Goal: Task Accomplishment & Management: Complete application form

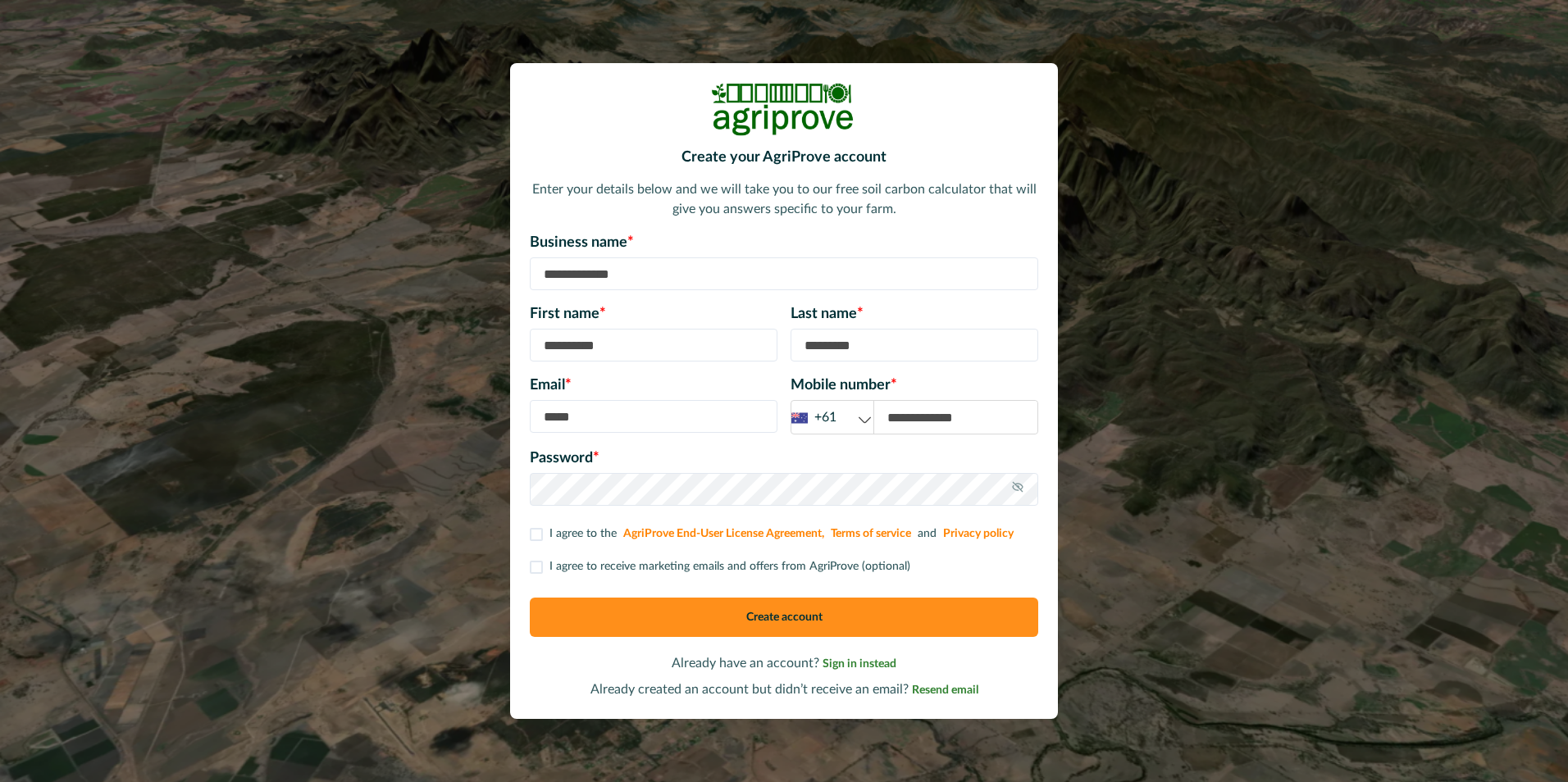
click at [583, 275] on input at bounding box center [784, 274] width 508 height 33
click at [552, 337] on input at bounding box center [653, 345] width 248 height 33
type input "*********"
type input "**********"
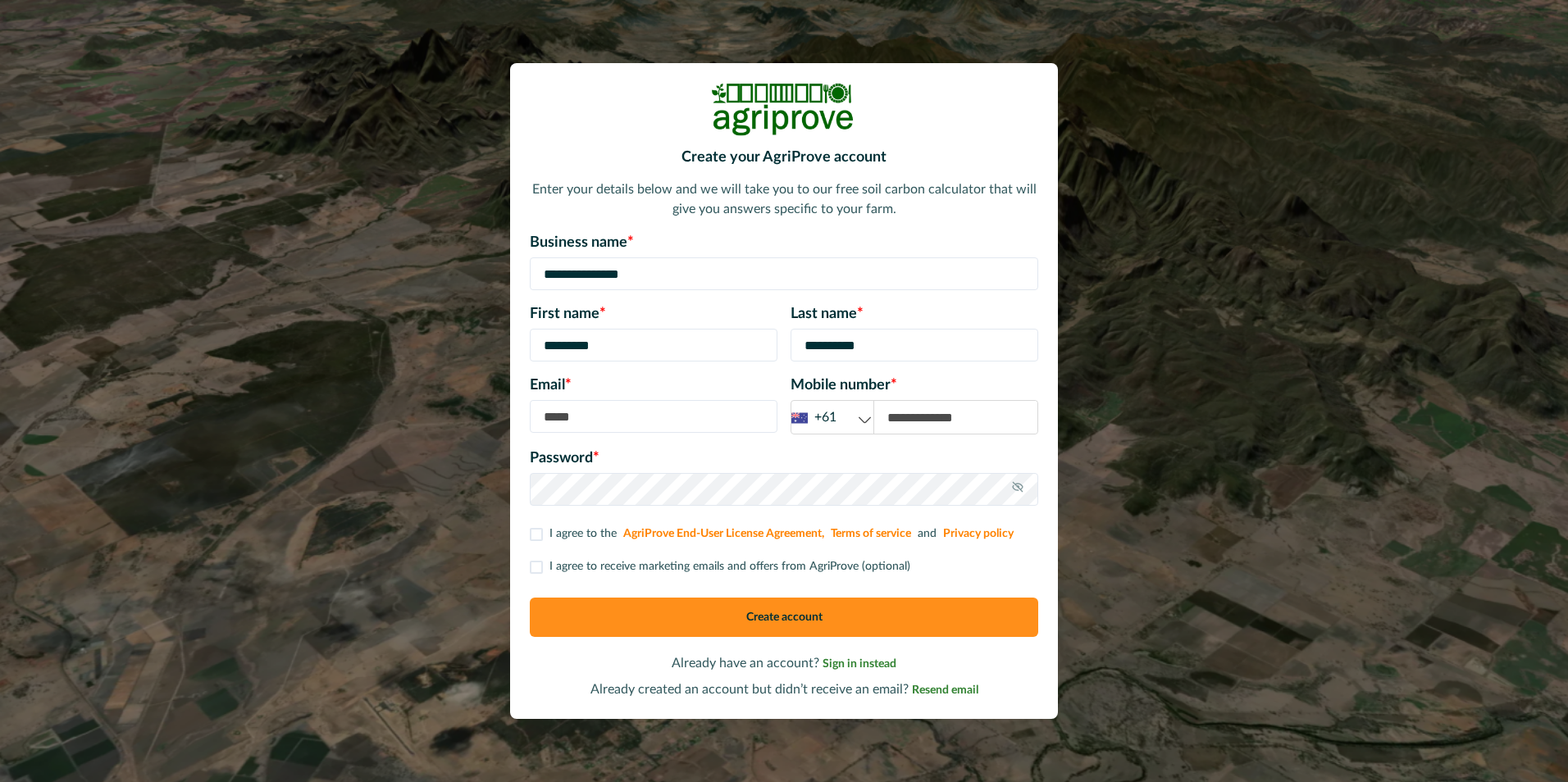
type input "**********"
click at [539, 533] on span at bounding box center [536, 534] width 13 height 13
click at [532, 564] on span at bounding box center [536, 567] width 13 height 13
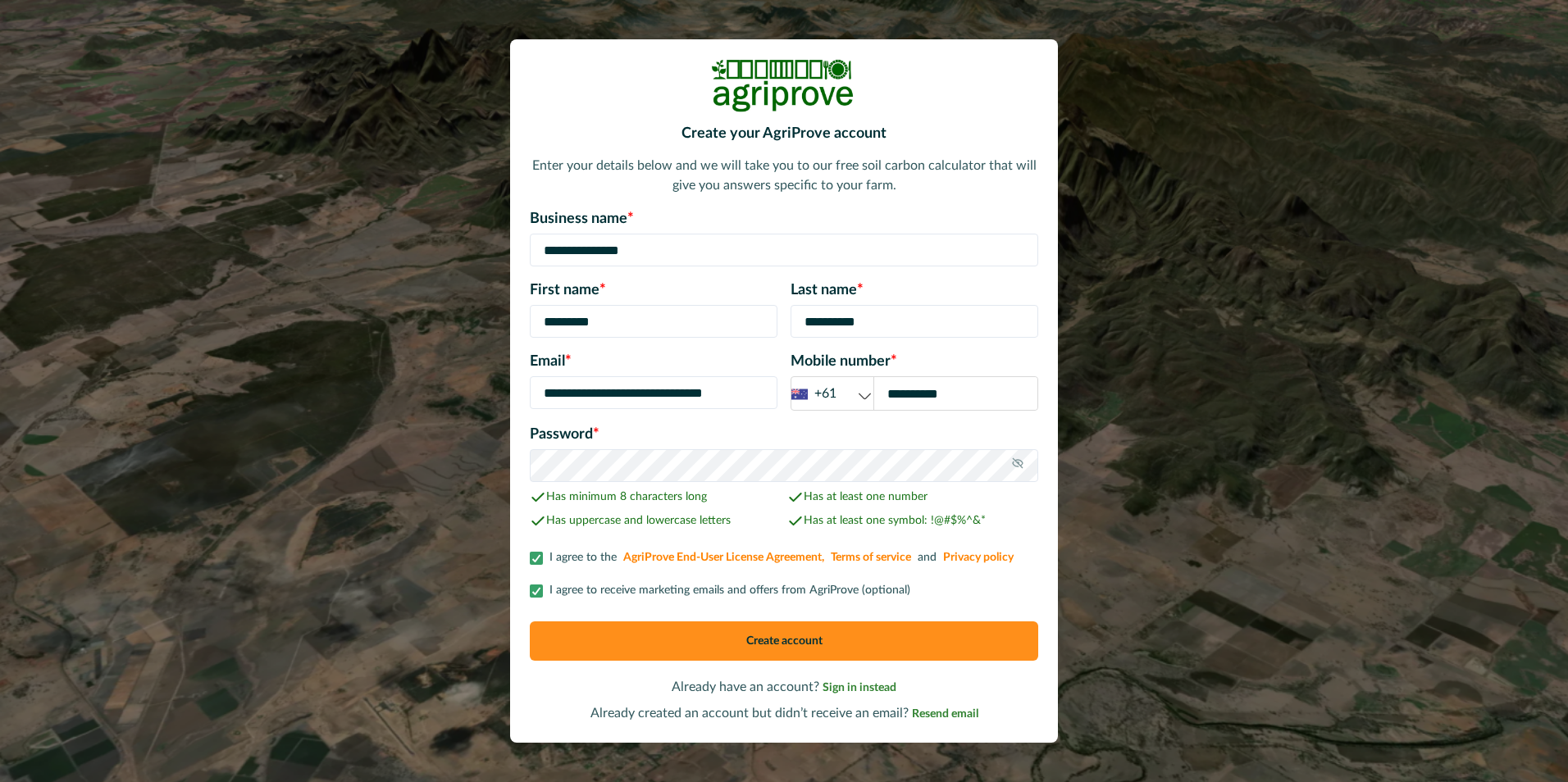
click at [791, 632] on button "Create account" at bounding box center [784, 640] width 508 height 39
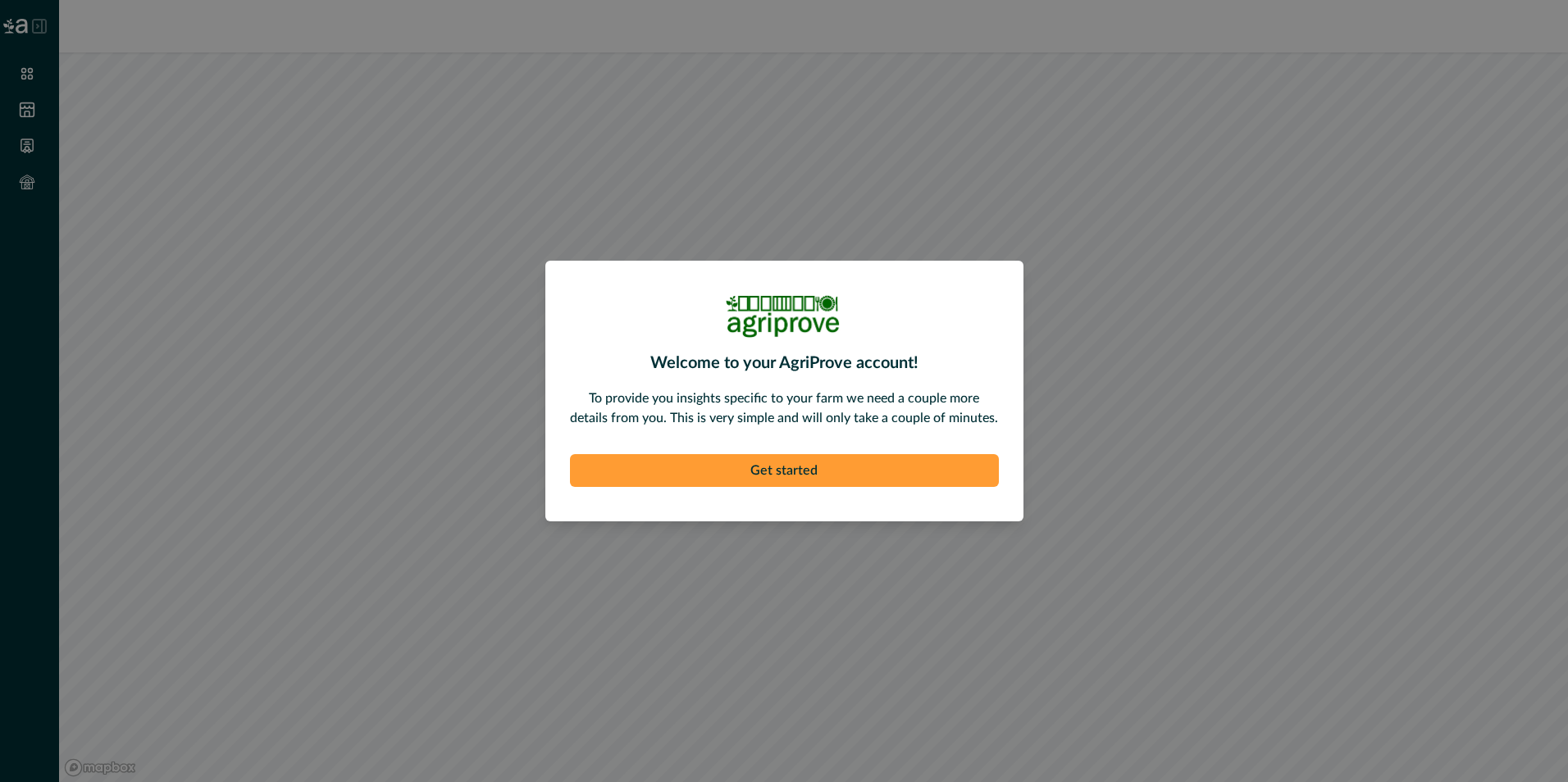
click at [798, 469] on button "Get started" at bounding box center [784, 471] width 429 height 33
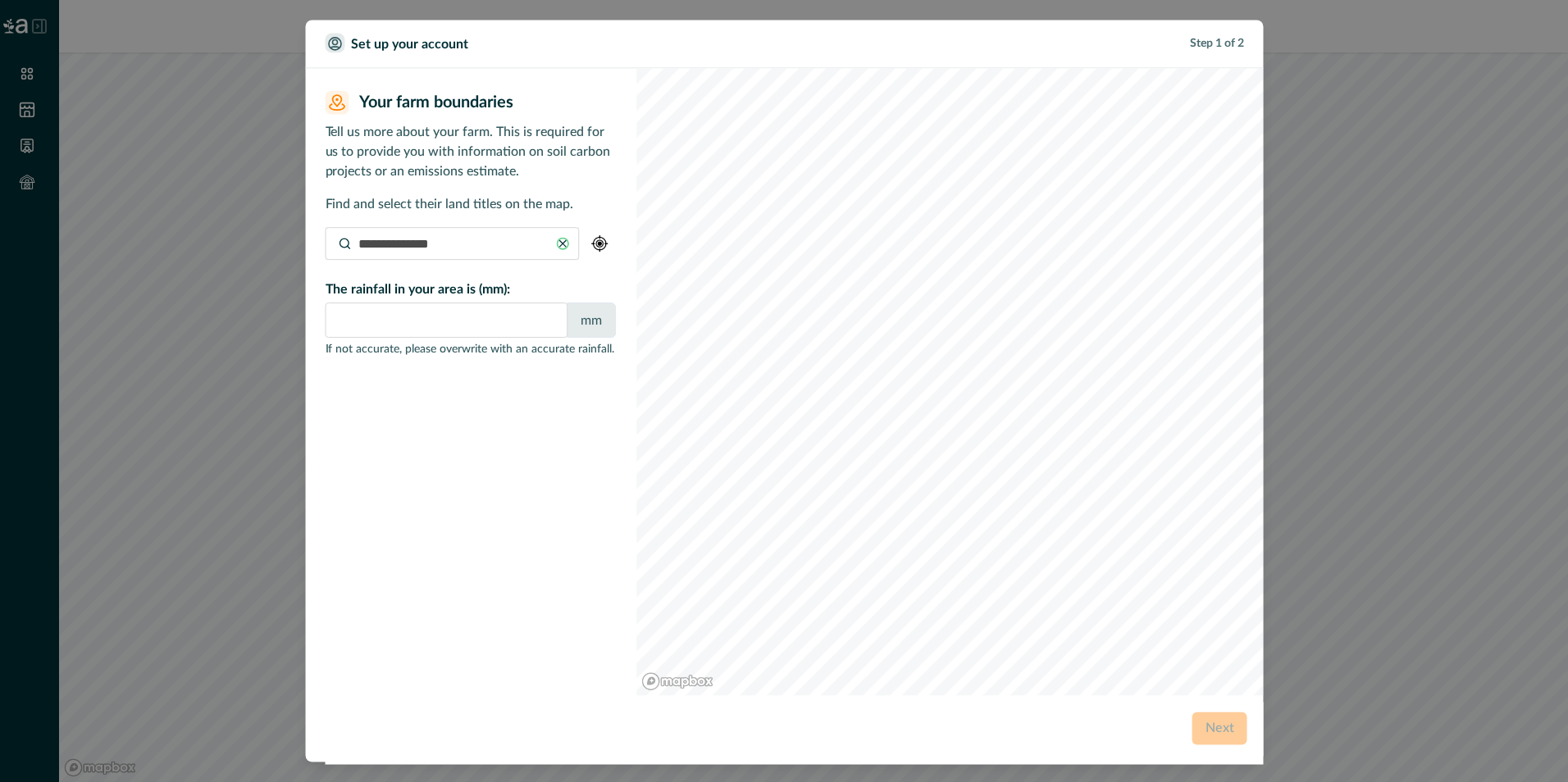
type input "*"
click at [376, 239] on input at bounding box center [452, 243] width 254 height 33
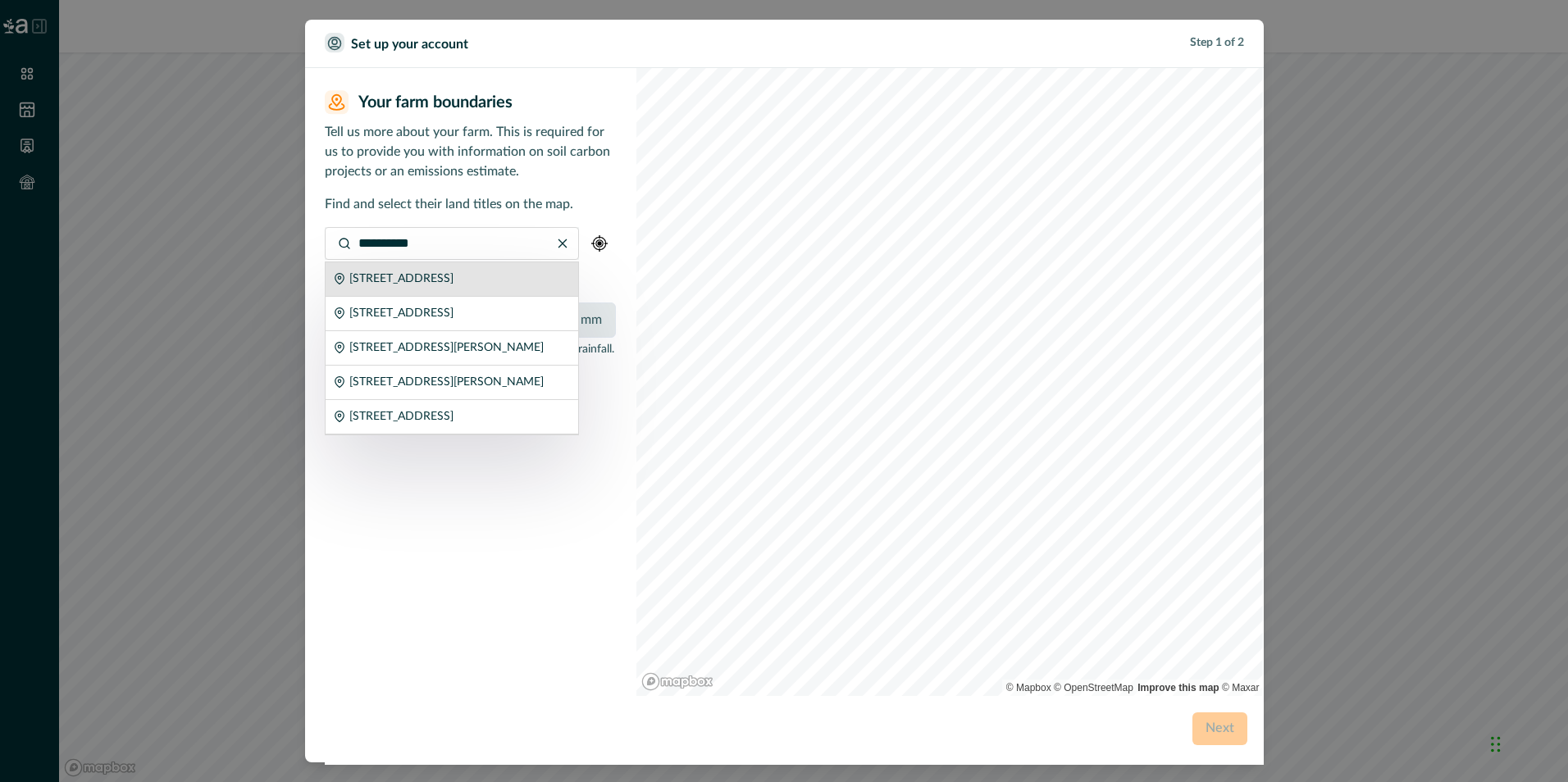
click at [454, 285] on p "[STREET_ADDRESS]" at bounding box center [401, 279] width 104 height 17
type input "**********"
type input "***"
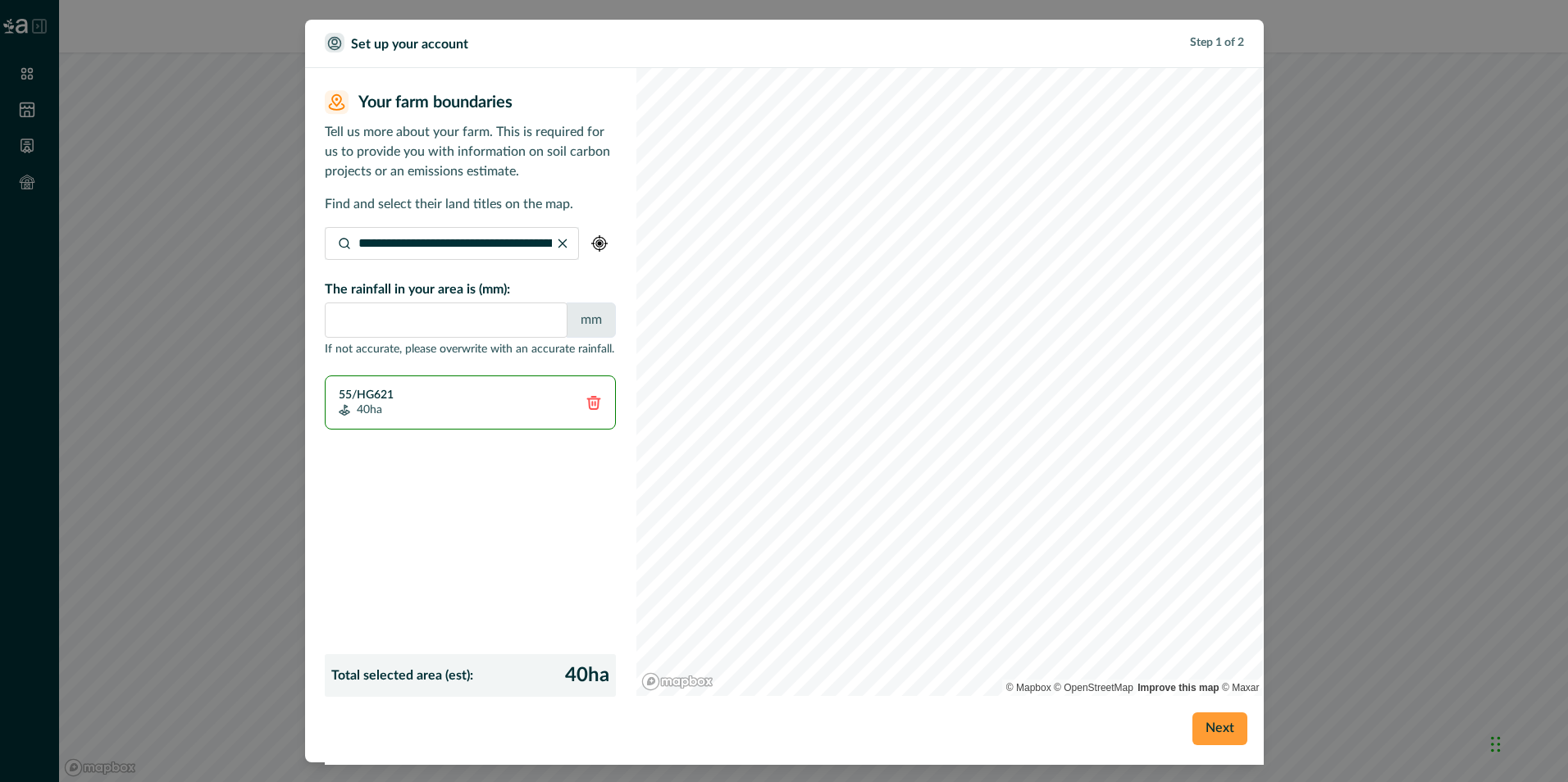
click at [1225, 729] on button "Next" at bounding box center [1220, 728] width 55 height 33
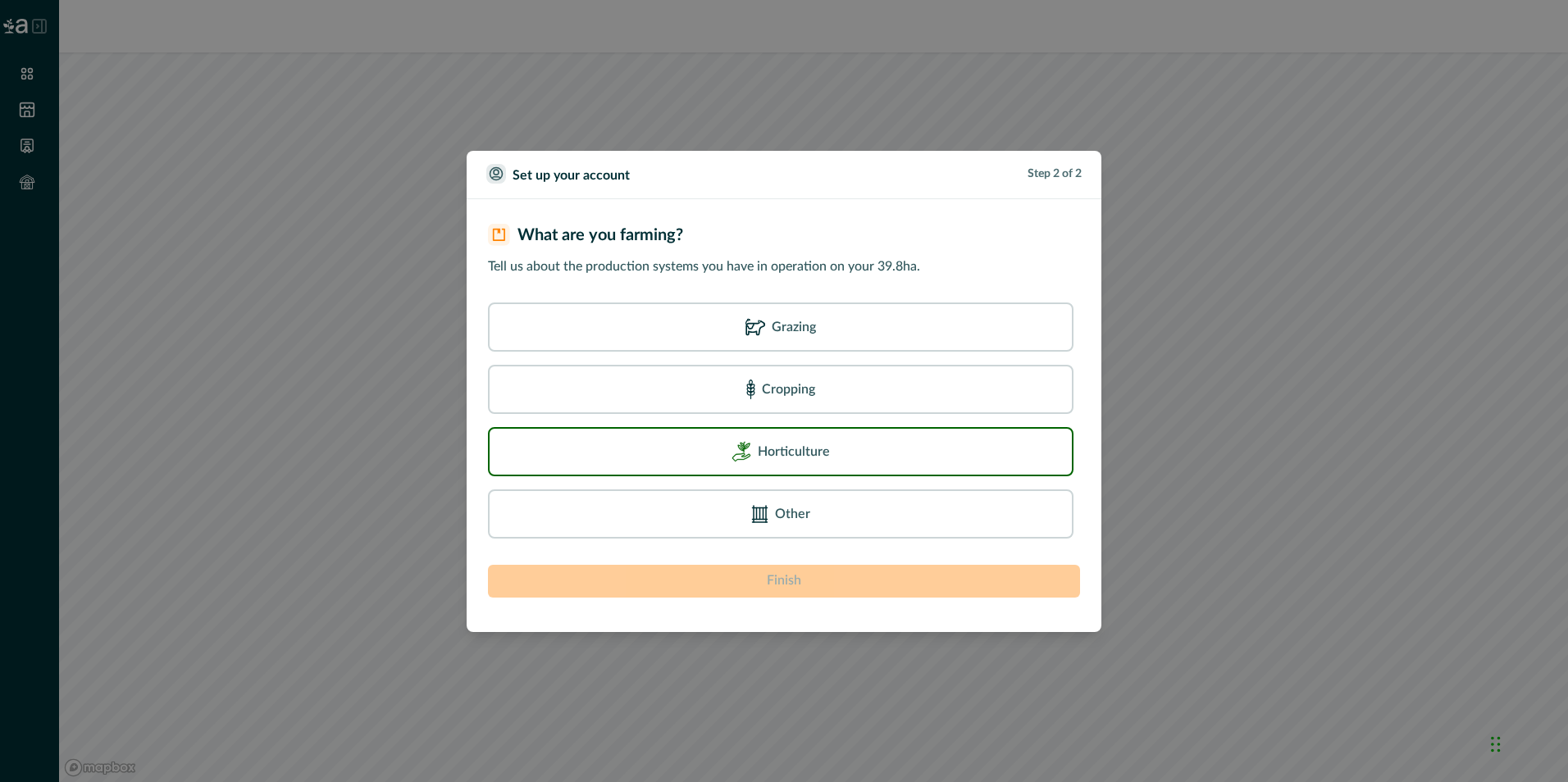
click at [798, 456] on p "Horticulture" at bounding box center [794, 452] width 73 height 20
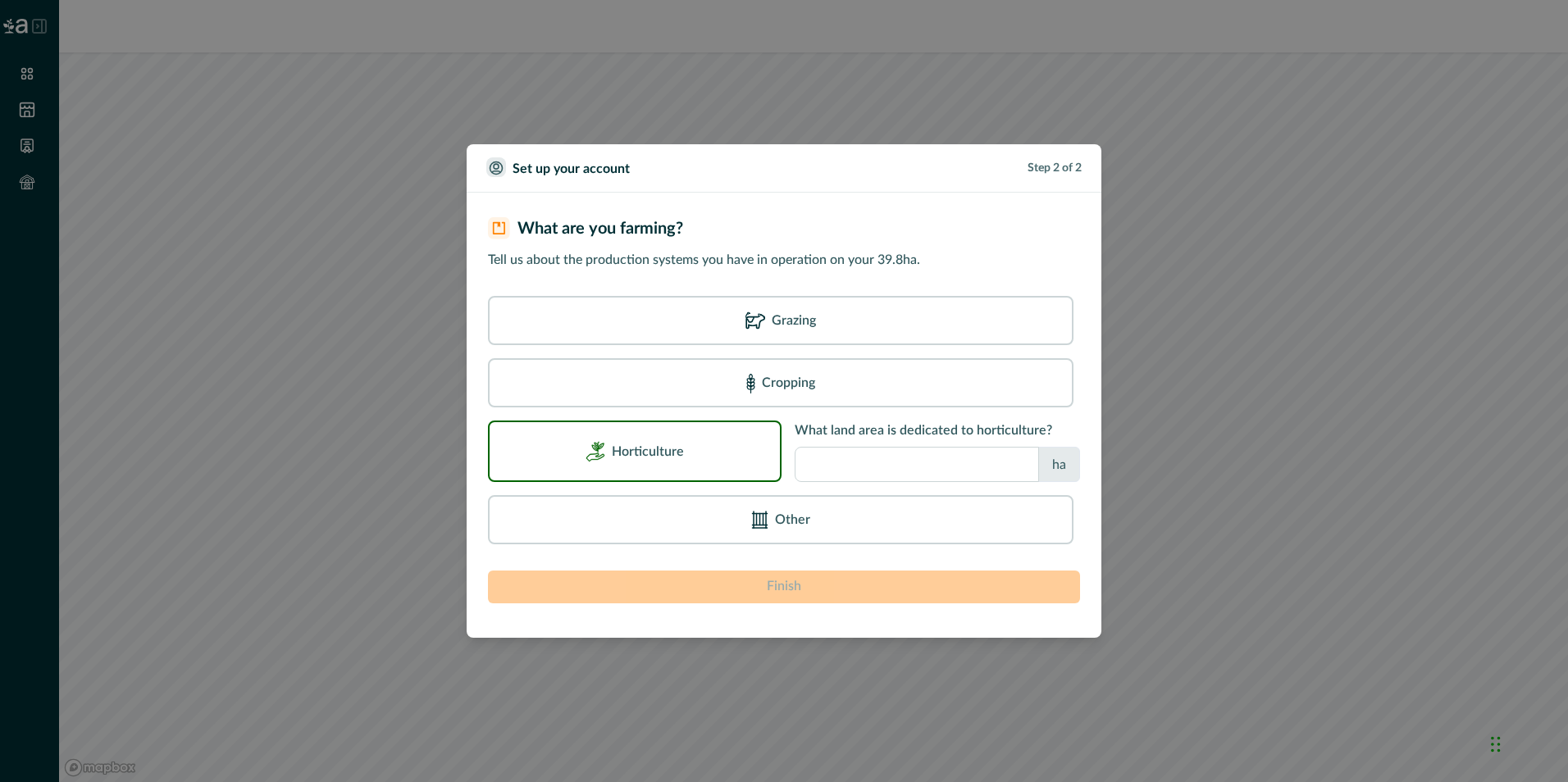
click at [997, 469] on input "number" at bounding box center [916, 464] width 244 height 35
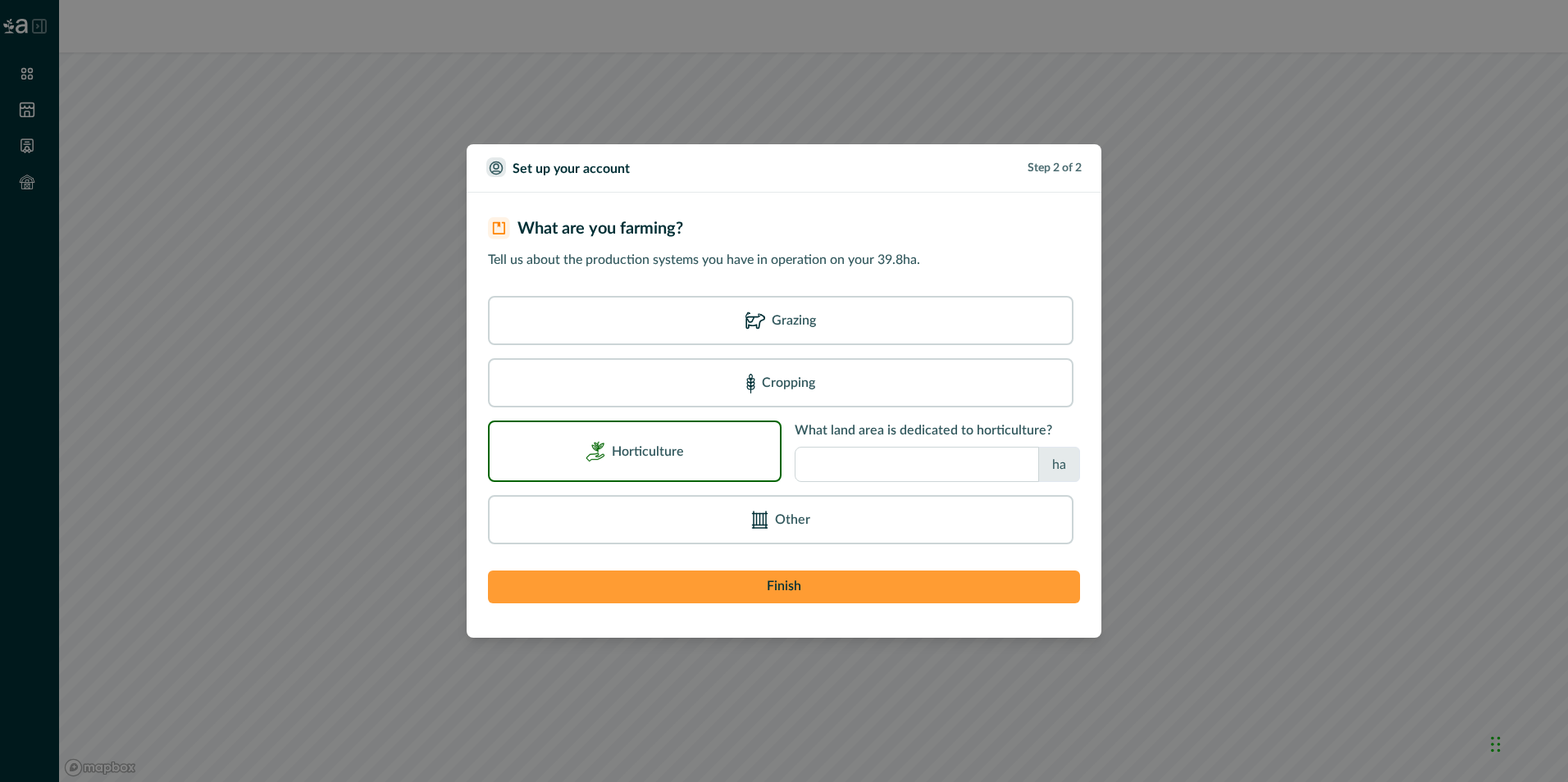
type input "**"
click at [793, 588] on button "Finish" at bounding box center [784, 587] width 592 height 33
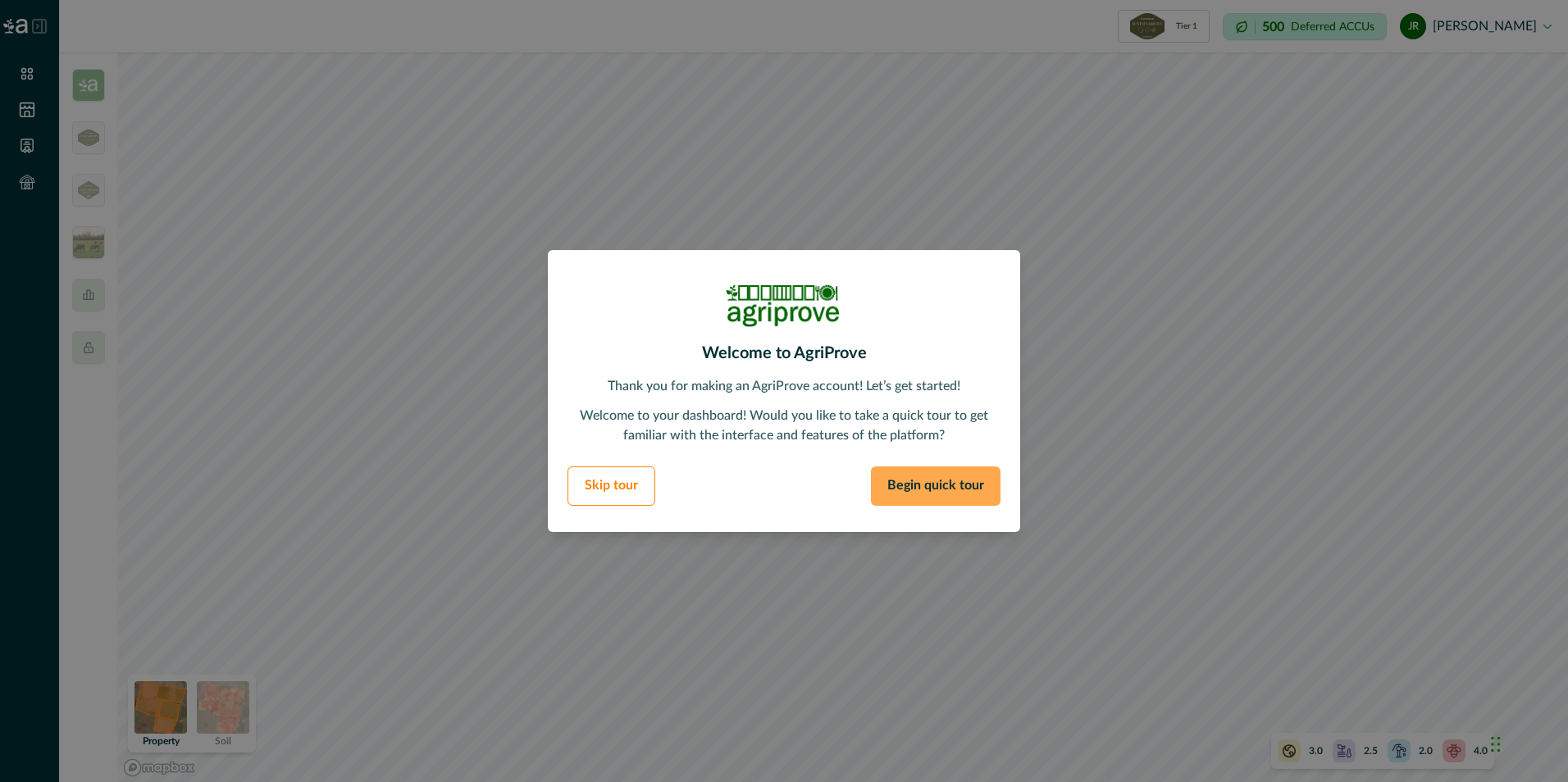
click at [915, 488] on button "Begin quick tour" at bounding box center [936, 485] width 130 height 39
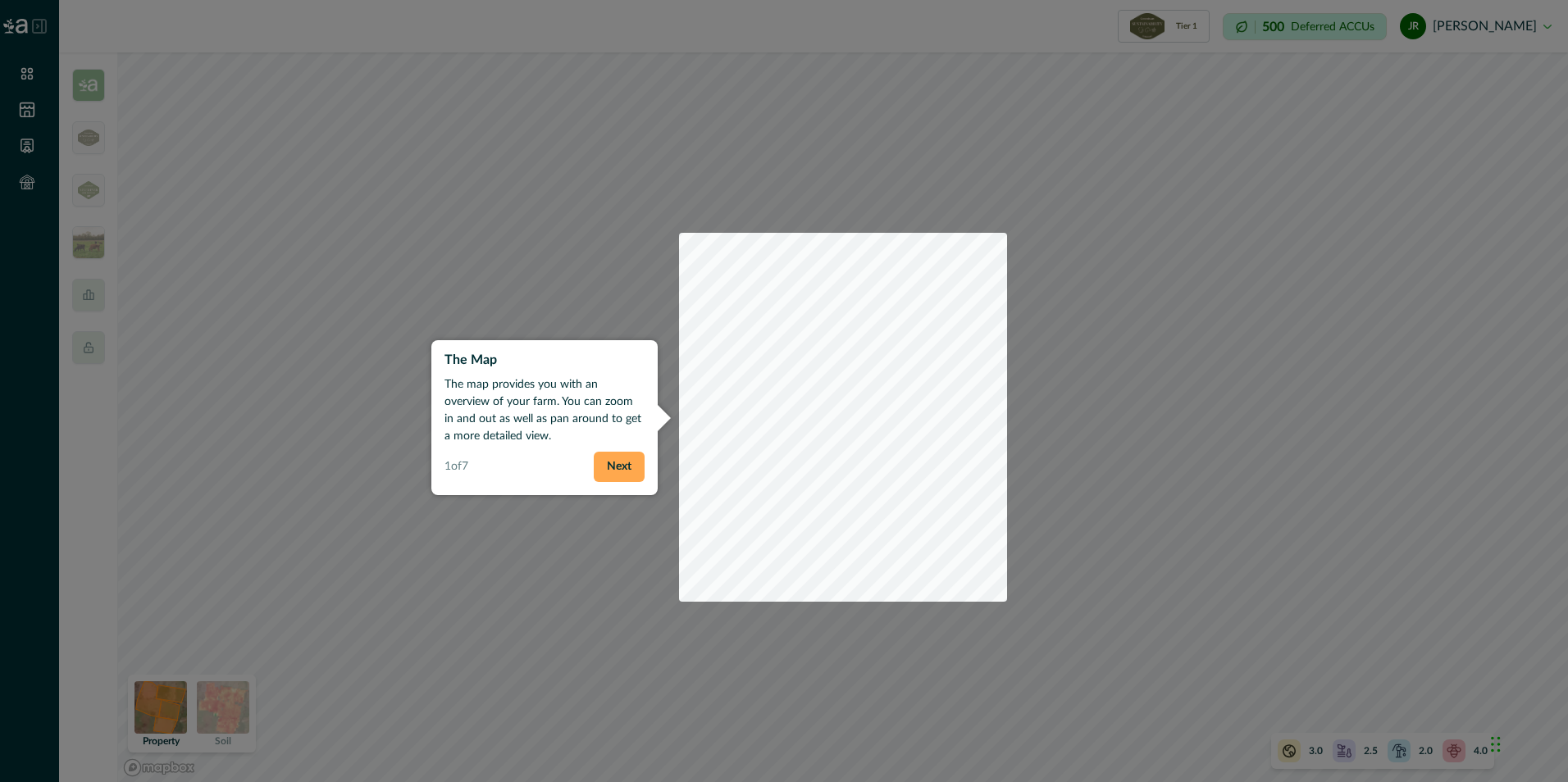
click at [611, 464] on button "Next" at bounding box center [619, 466] width 51 height 30
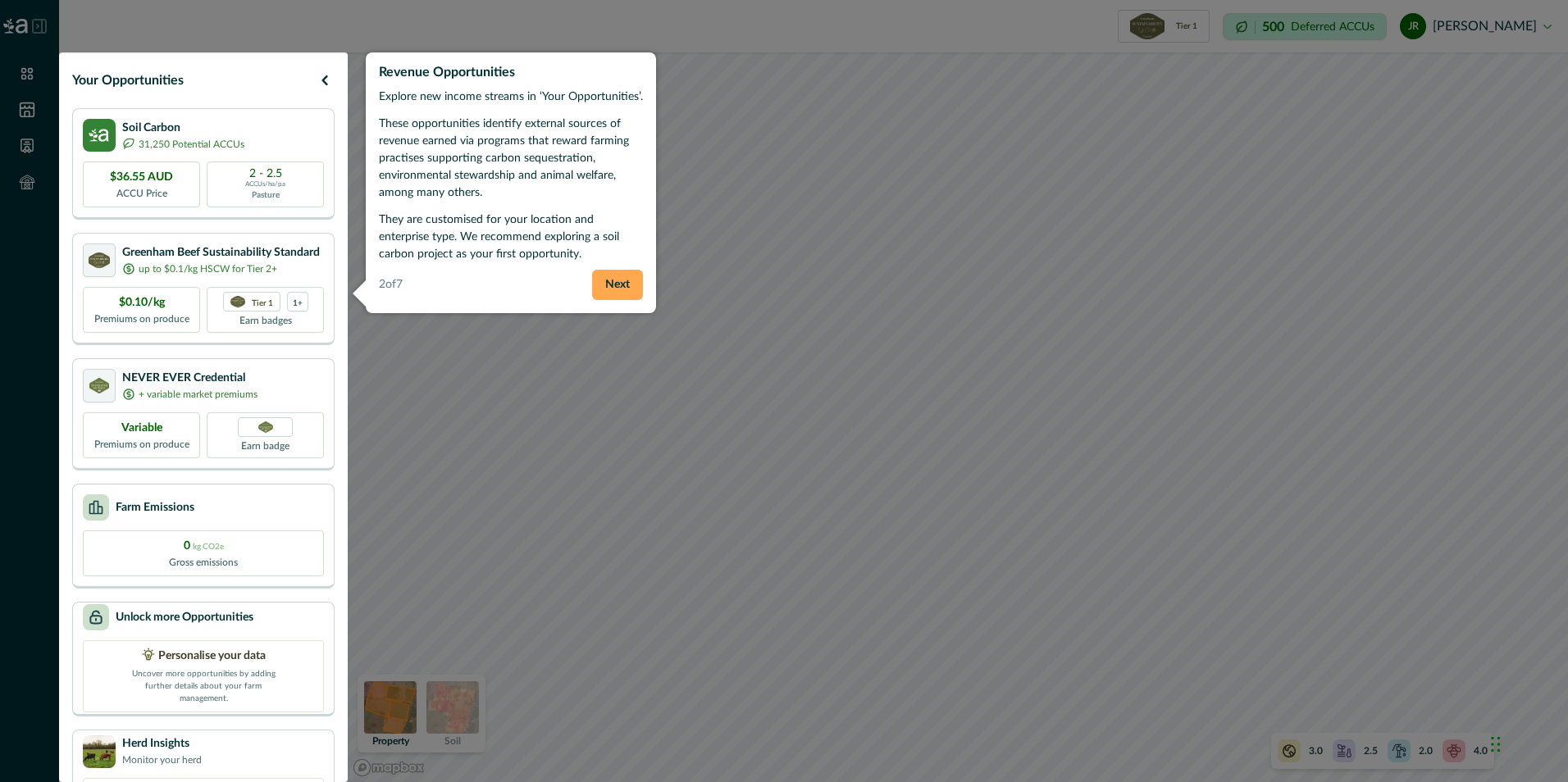
click at [623, 286] on button "Next" at bounding box center [617, 284] width 51 height 30
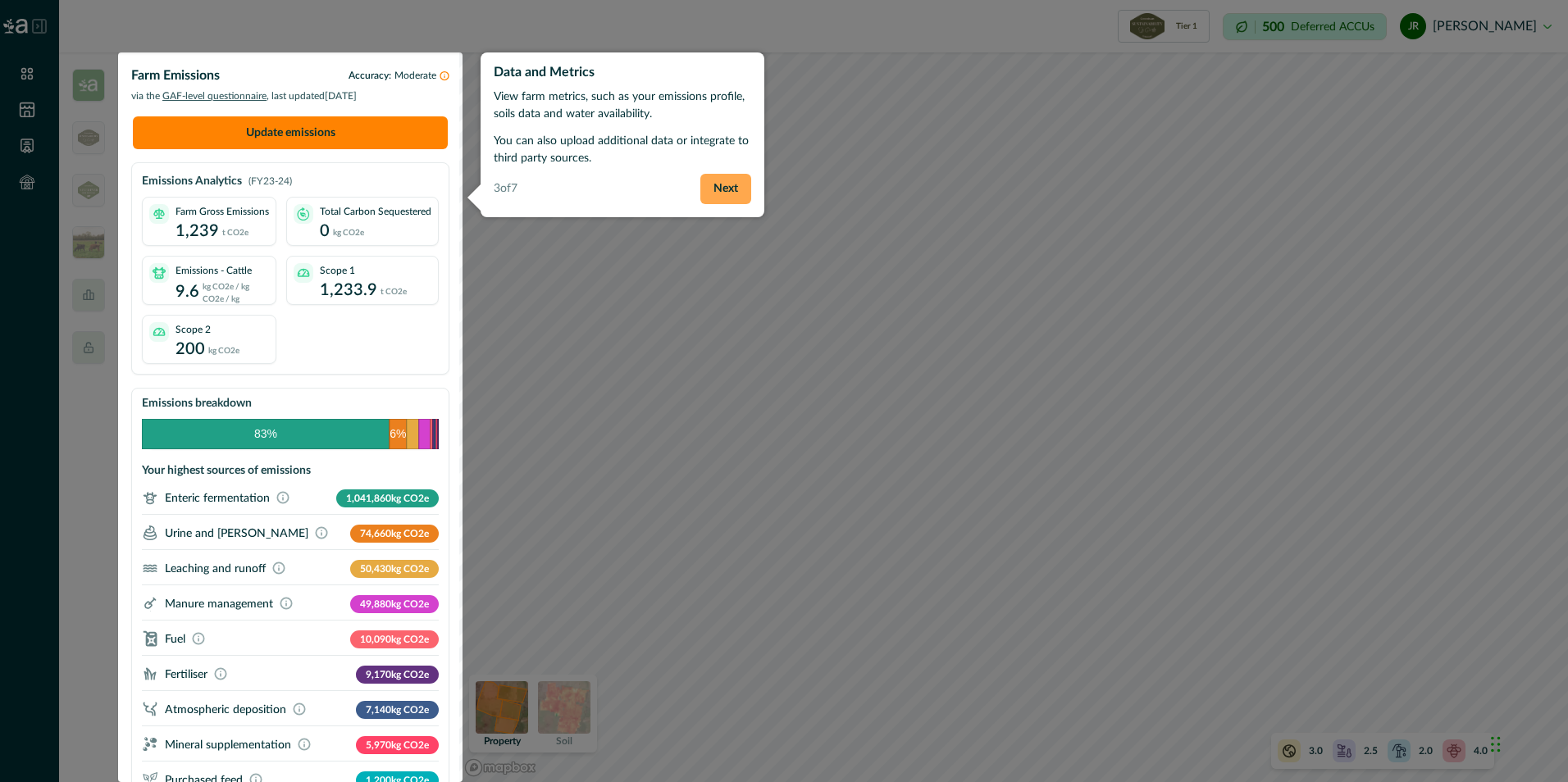
click at [738, 186] on button "Next" at bounding box center [726, 189] width 51 height 30
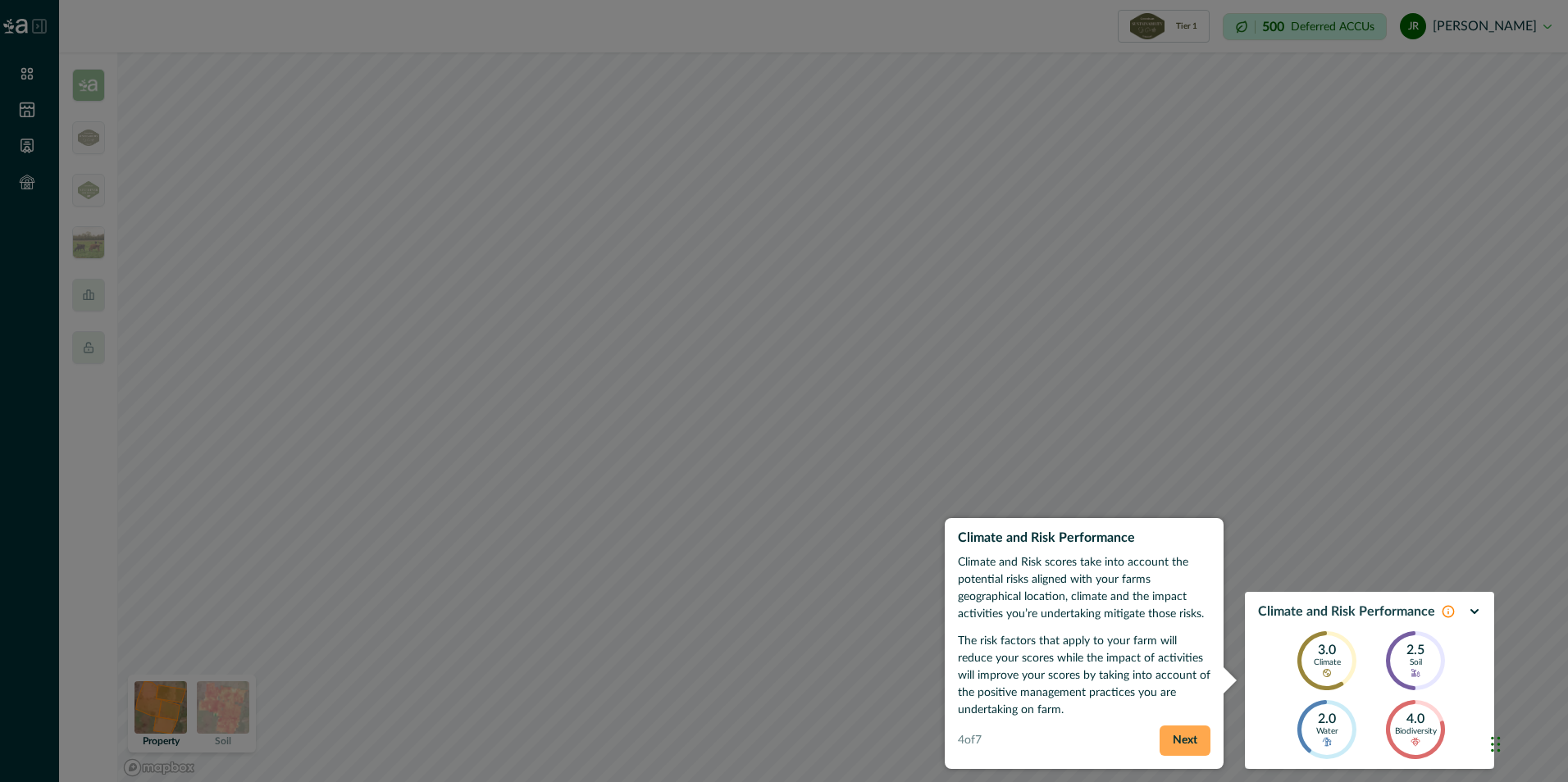
click at [1180, 738] on button "Next" at bounding box center [1185, 740] width 51 height 30
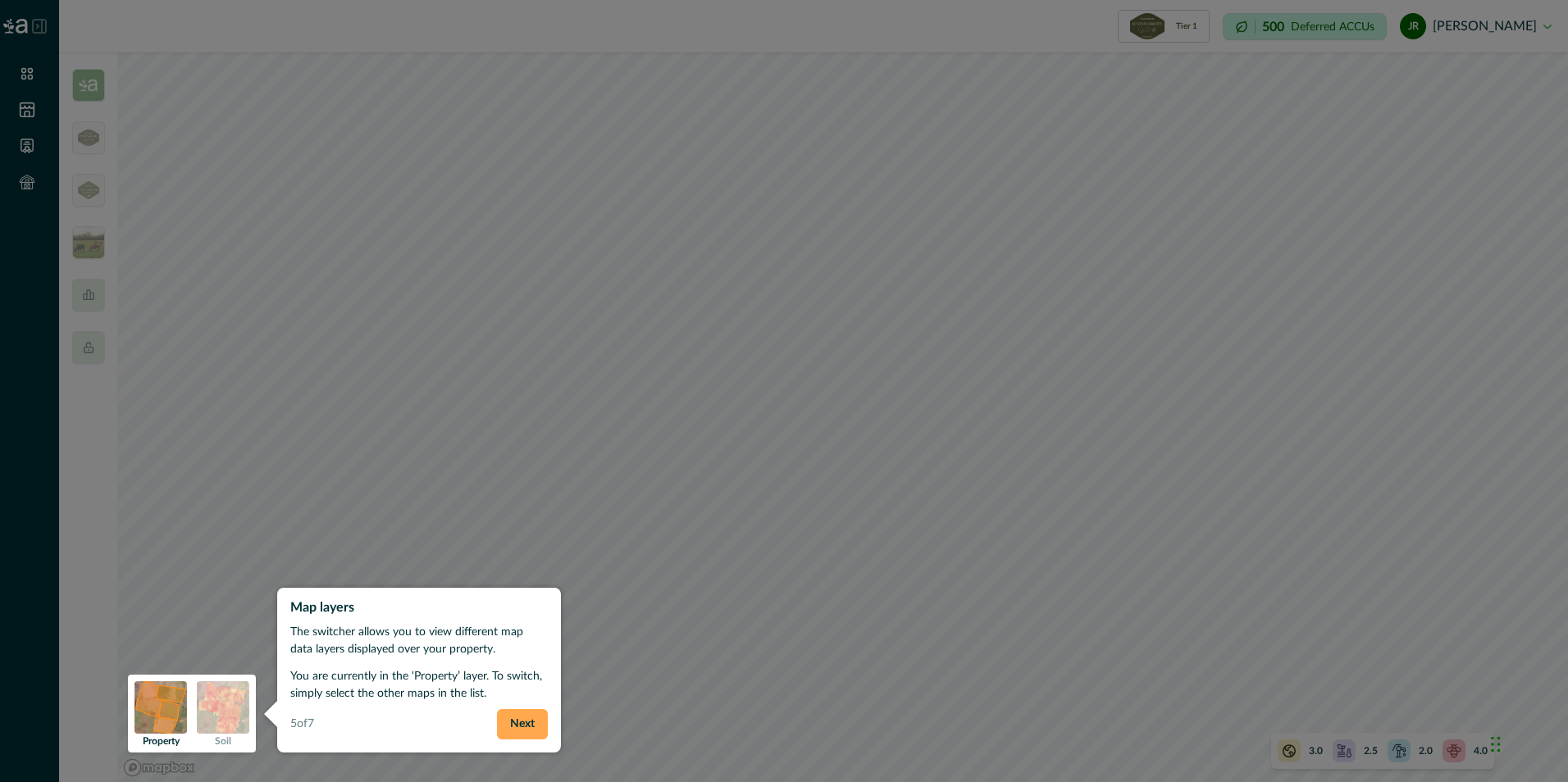
click at [525, 725] on button "Next" at bounding box center [523, 724] width 51 height 30
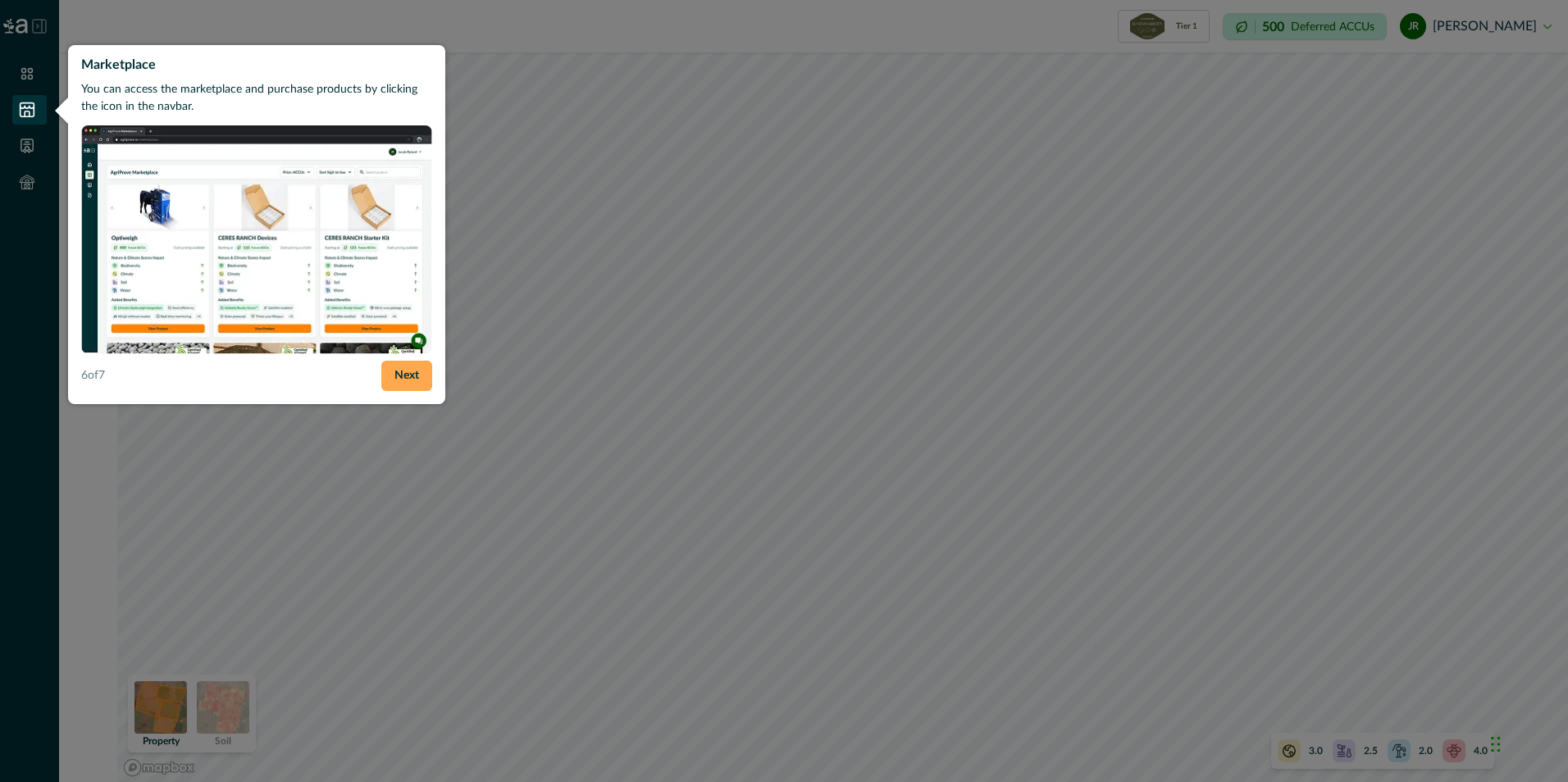
click at [415, 375] on button "Next" at bounding box center [407, 376] width 51 height 30
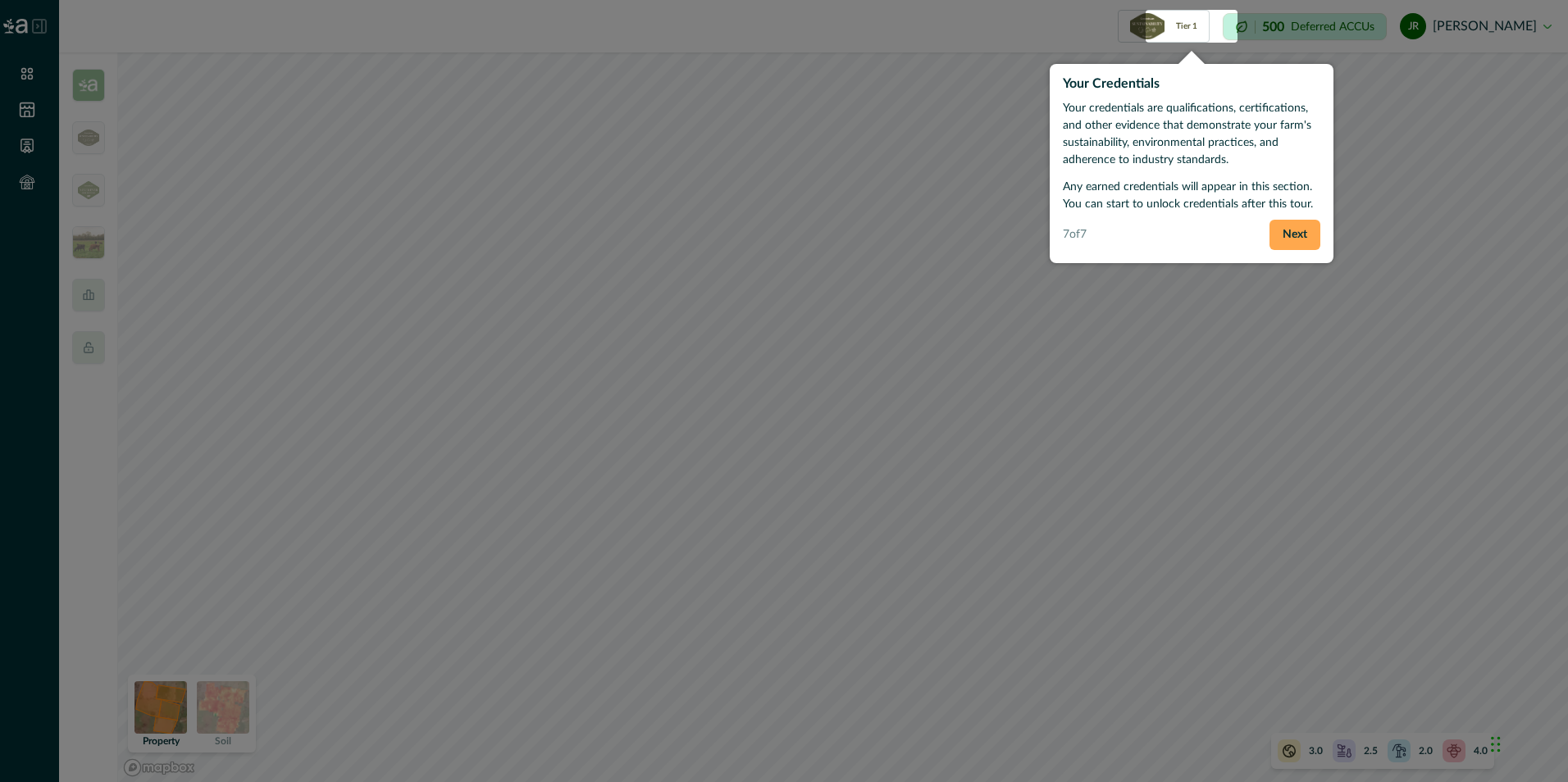
click at [1301, 231] on button "Next" at bounding box center [1295, 234] width 51 height 30
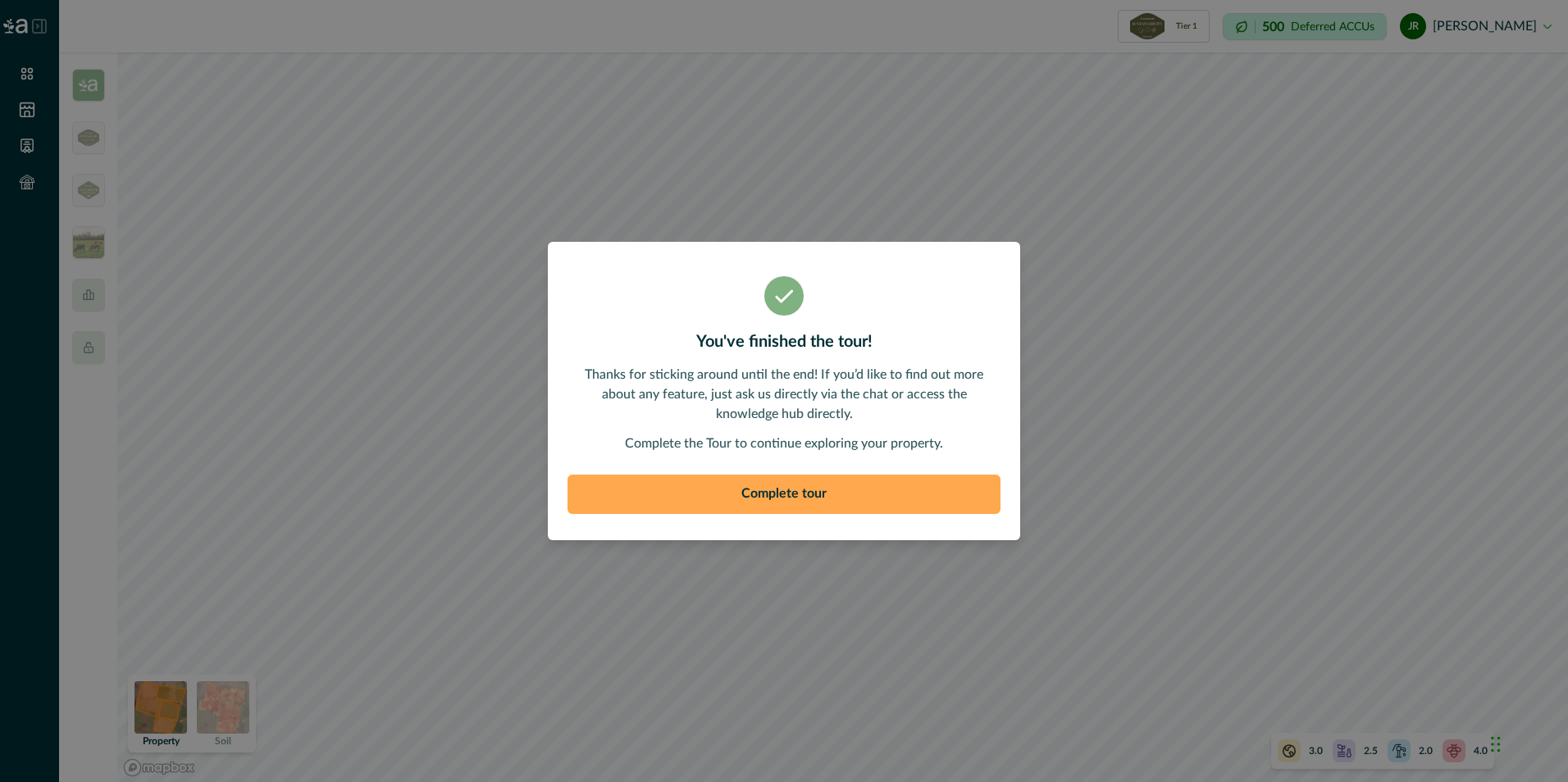
click at [803, 485] on button "Complete tour" at bounding box center [783, 494] width 433 height 39
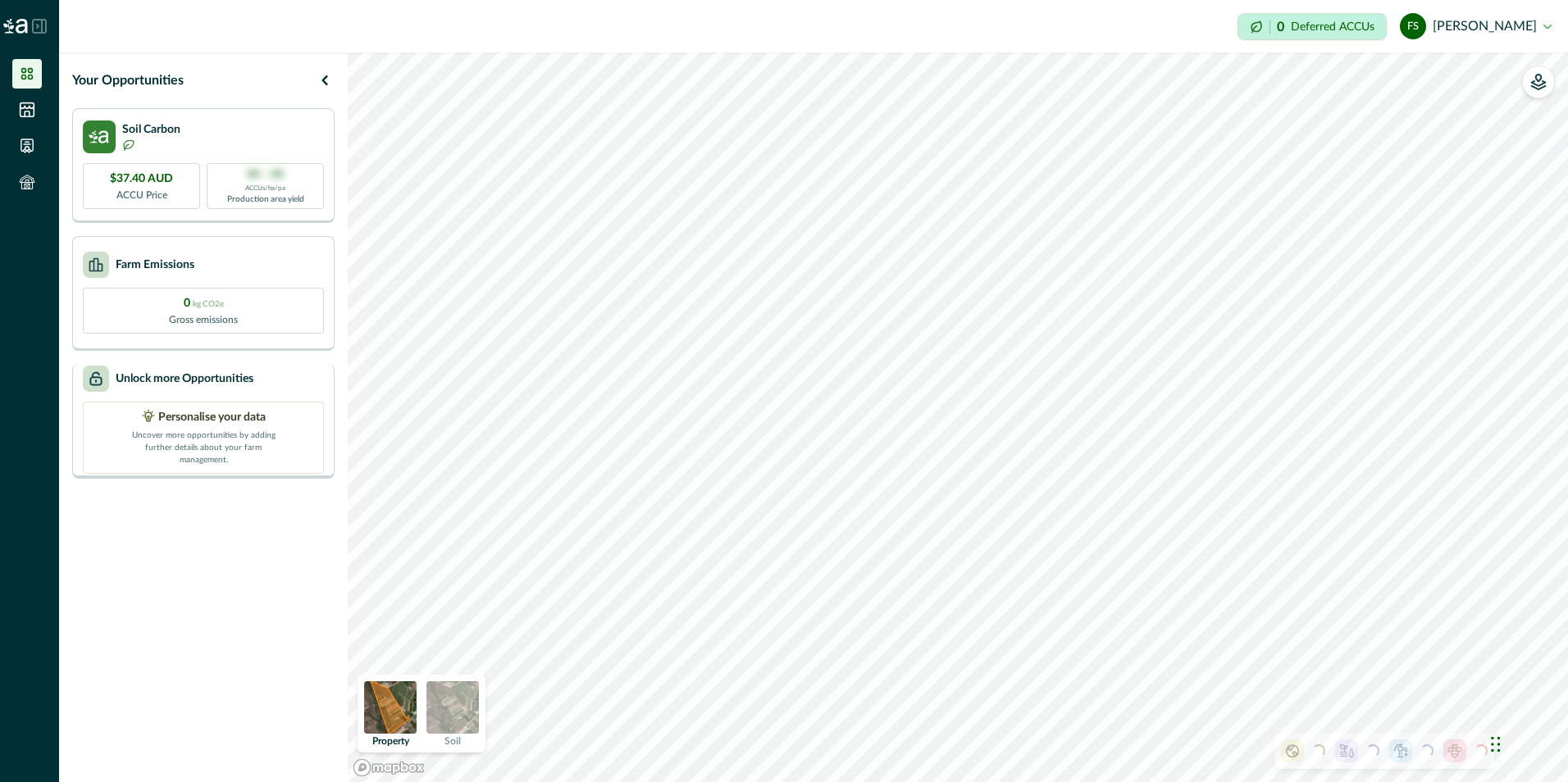
click at [172, 385] on p "Unlock more Opportunities" at bounding box center [184, 378] width 138 height 17
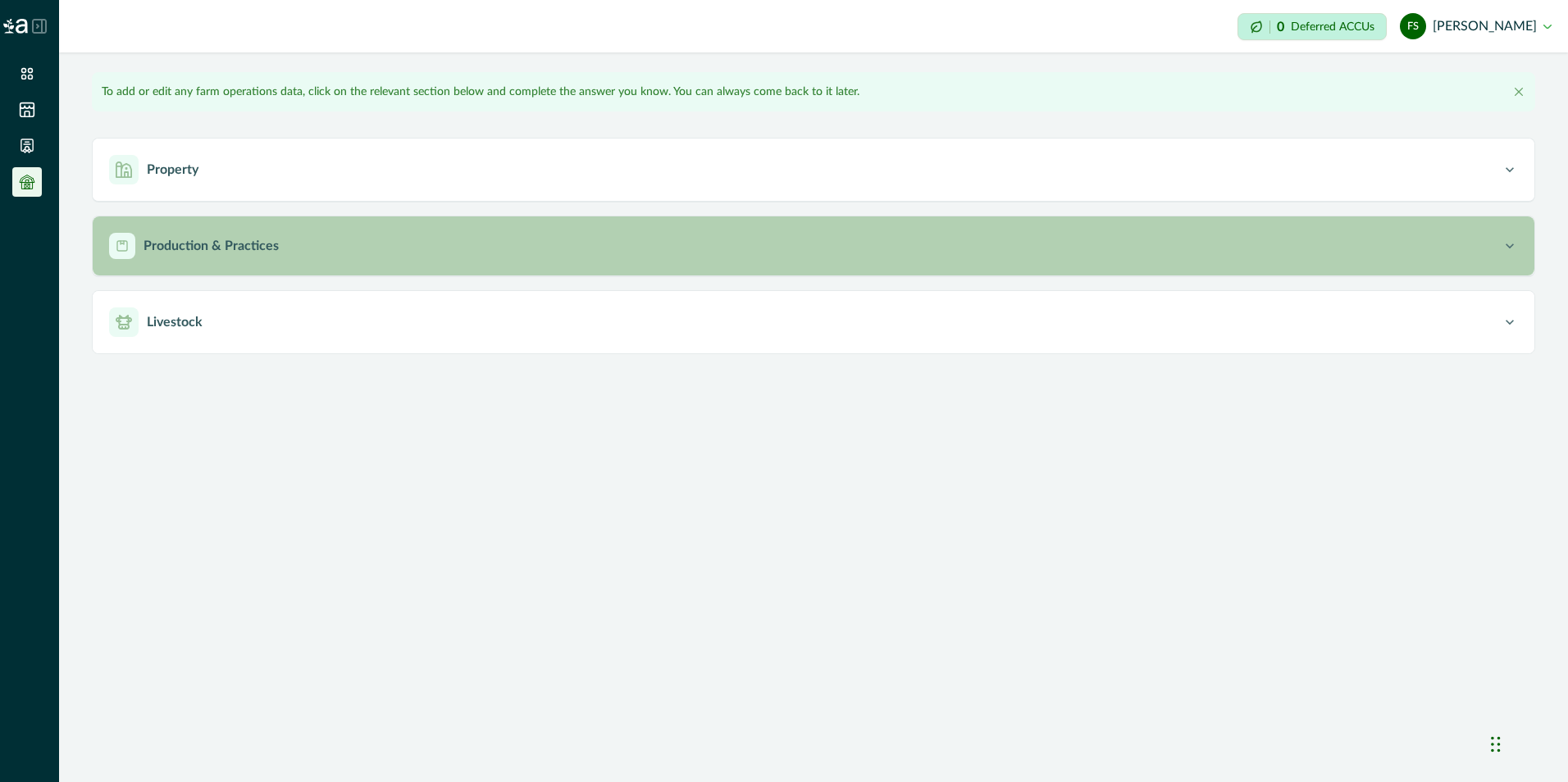
click at [201, 239] on p "Production & Practices" at bounding box center [211, 246] width 135 height 20
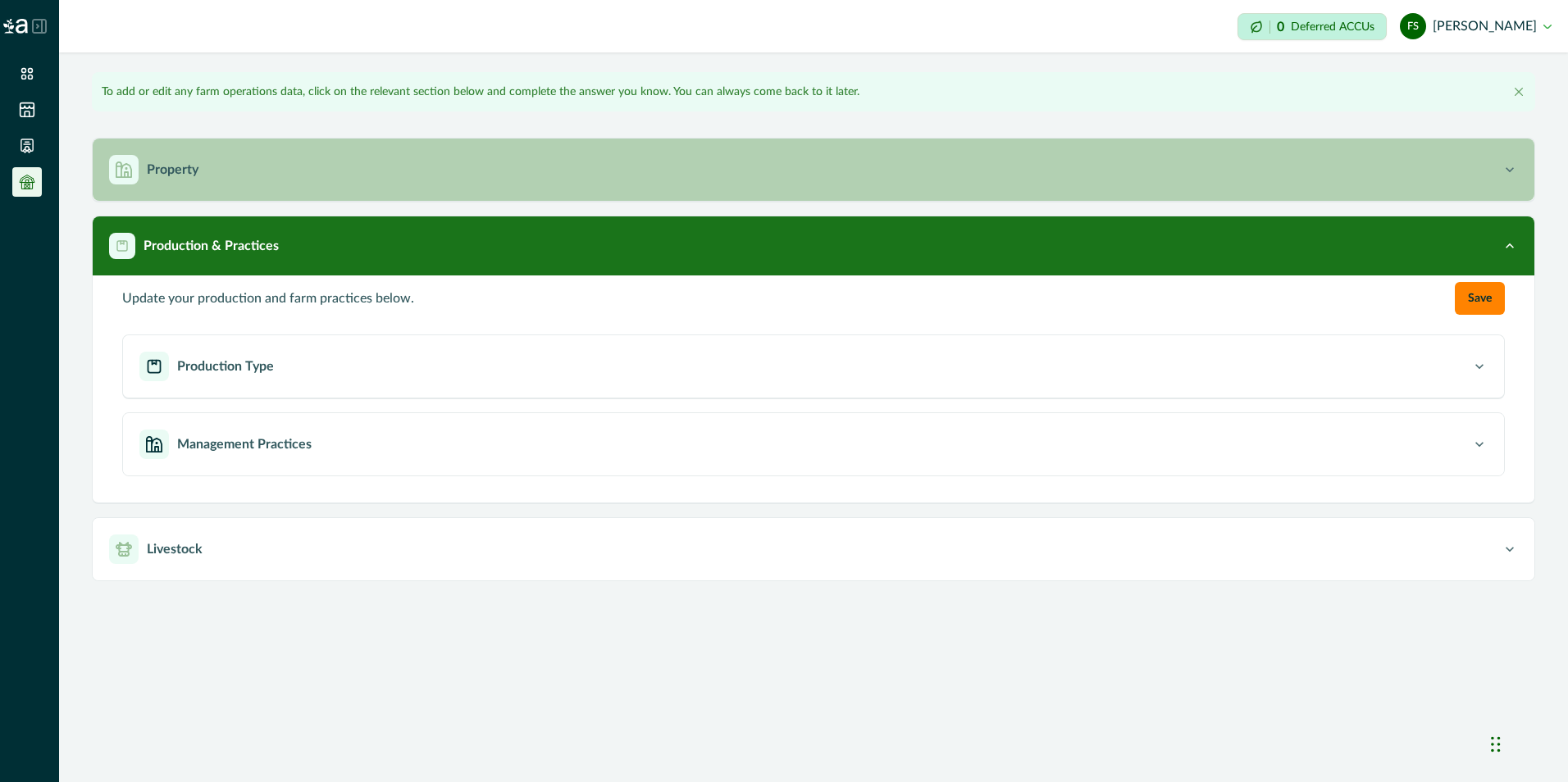
click at [1510, 164] on icon "button" at bounding box center [1510, 170] width 16 height 16
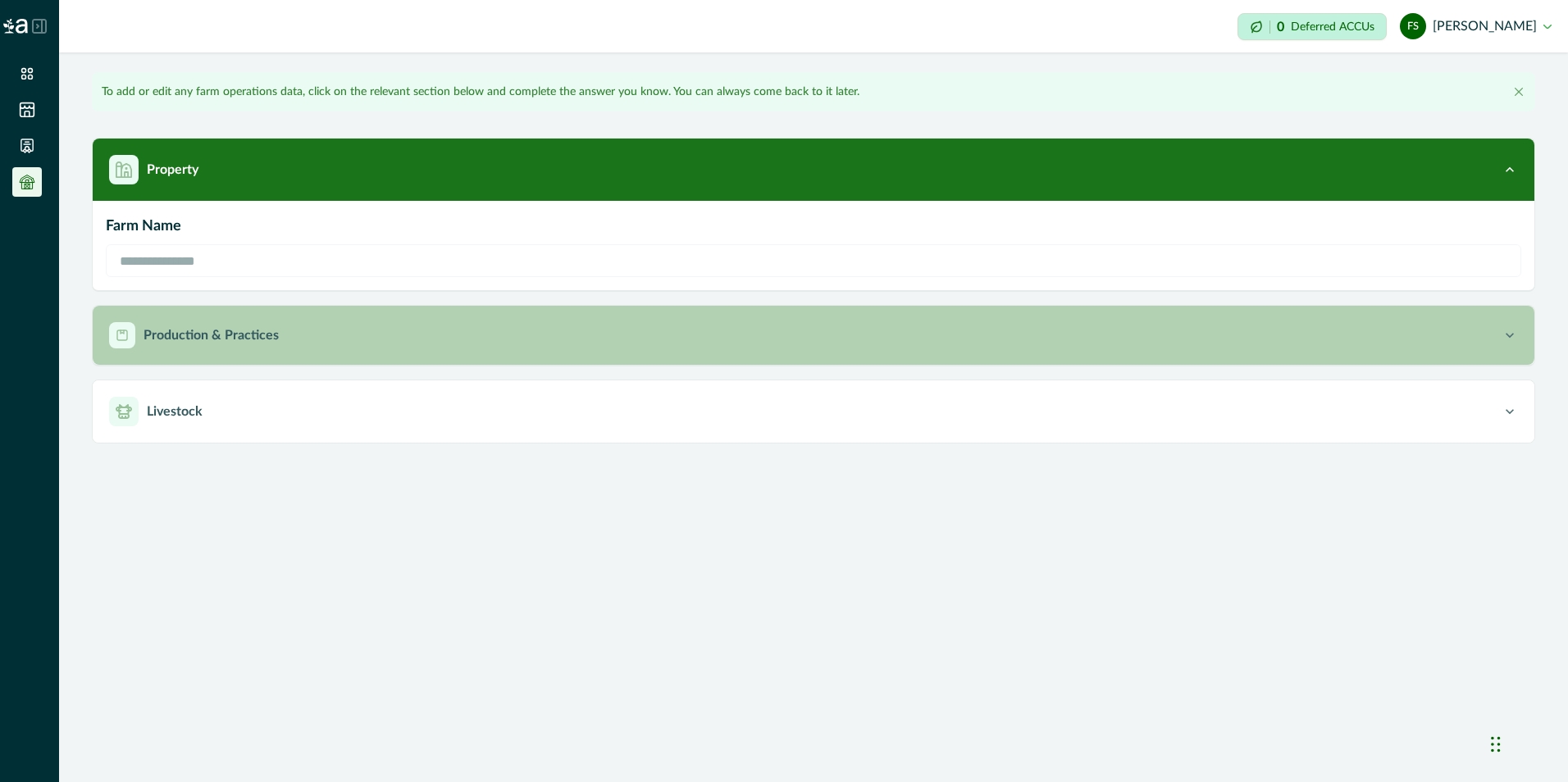
click at [1504, 344] on button "Production & Practices" at bounding box center [813, 335] width 1442 height 59
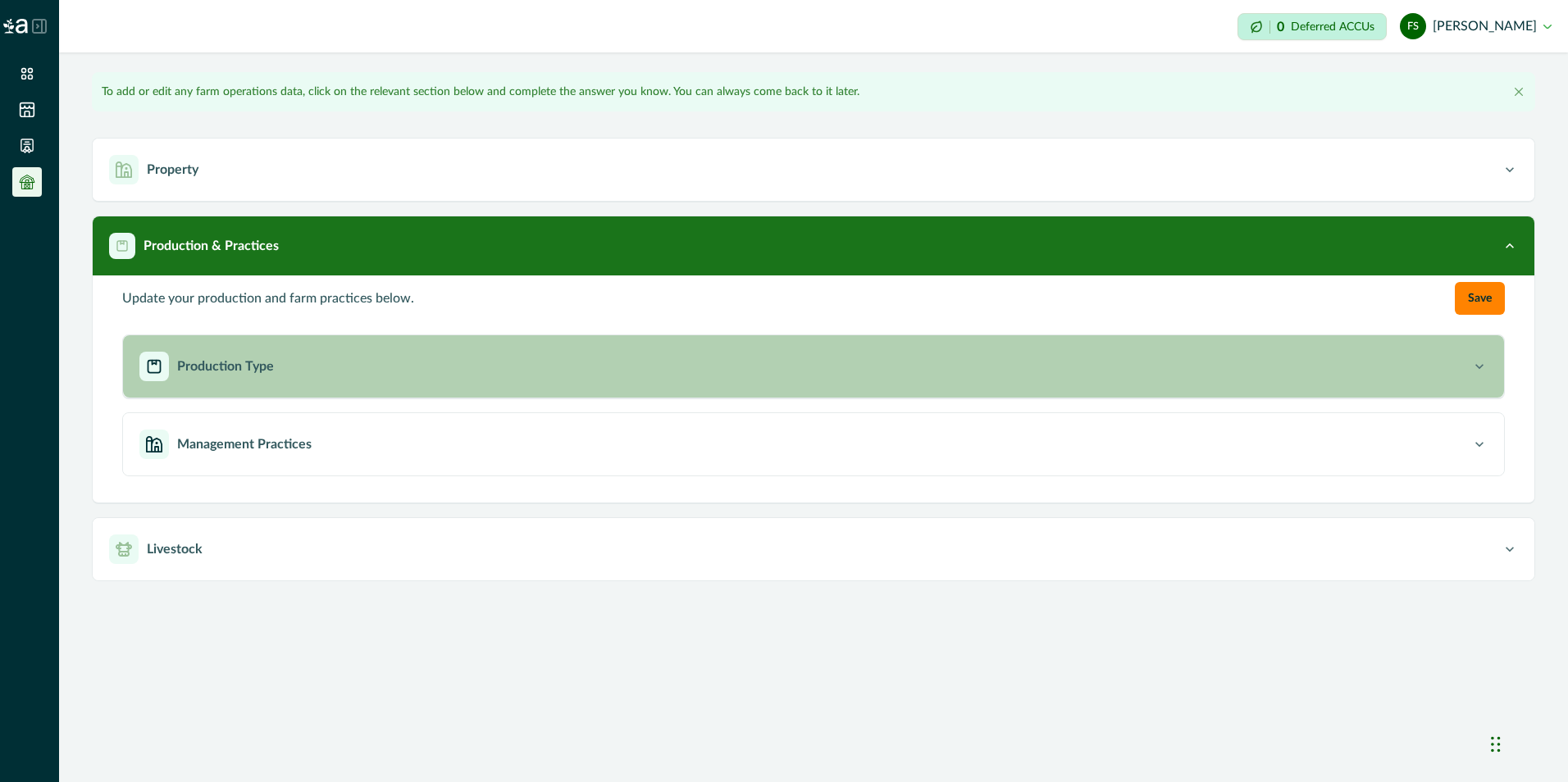
click at [1484, 370] on icon "button" at bounding box center [1479, 367] width 16 height 16
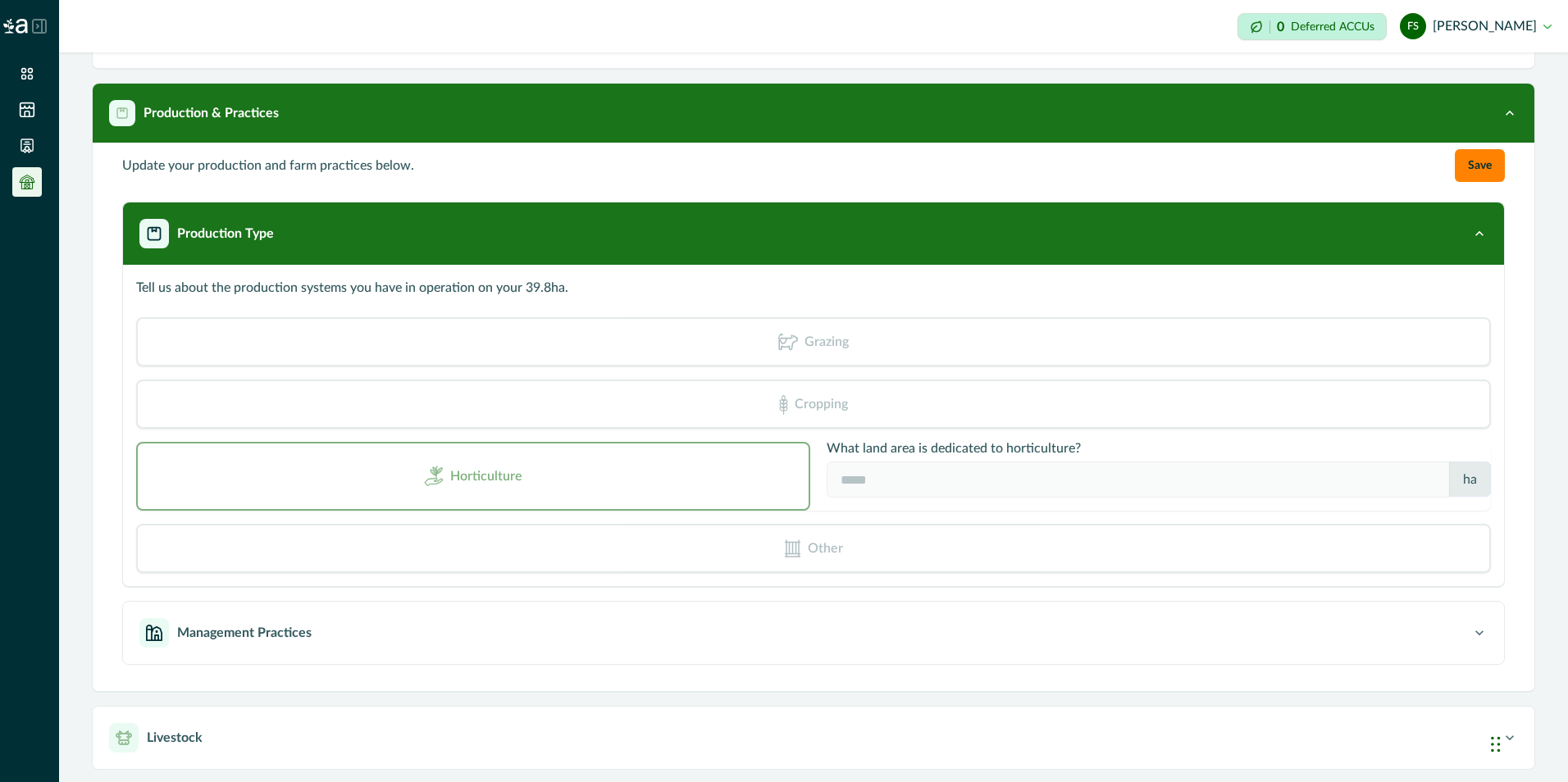
scroll to position [133, 0]
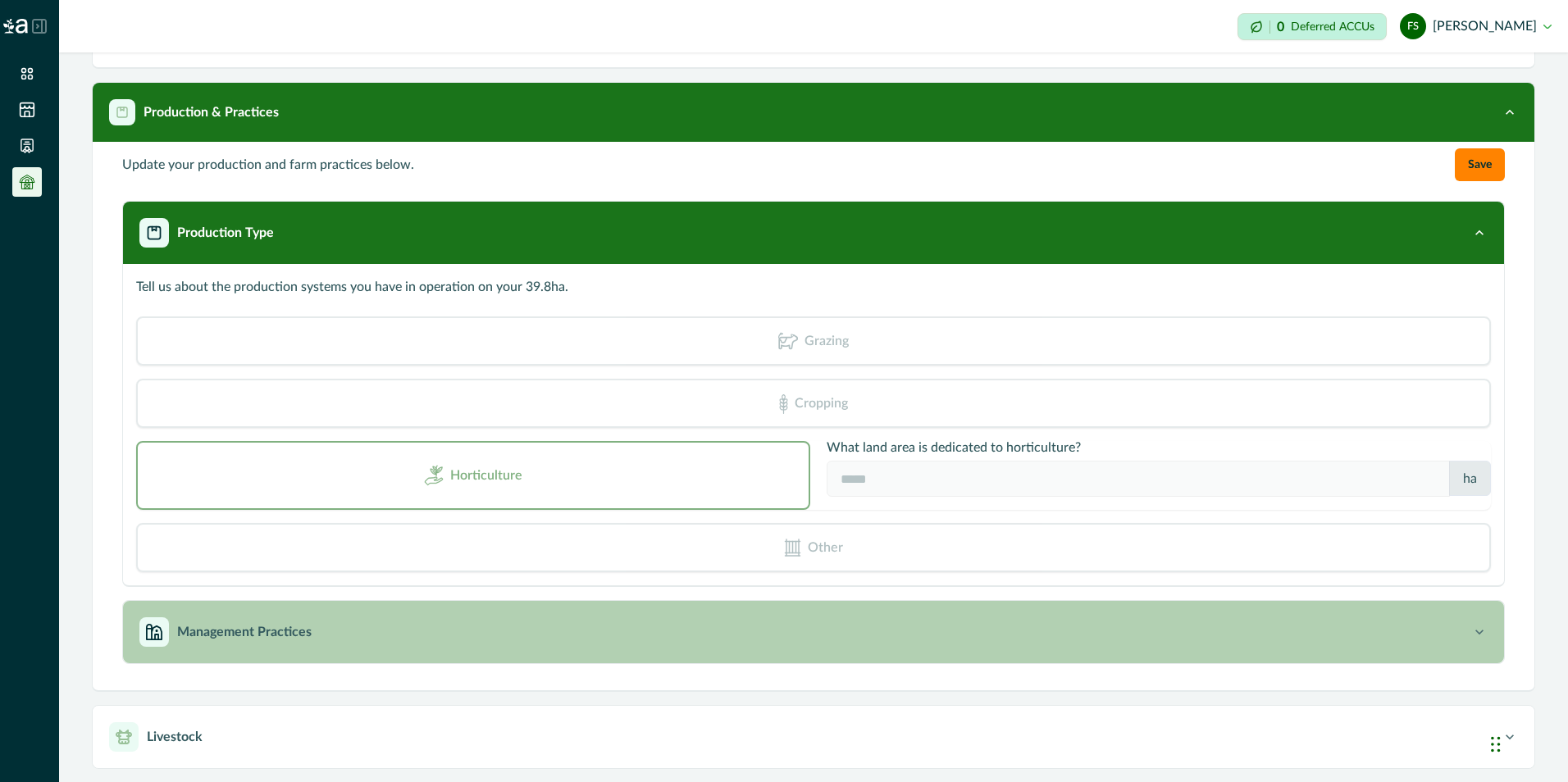
click at [1475, 633] on icon "button" at bounding box center [1479, 631] width 8 height 5
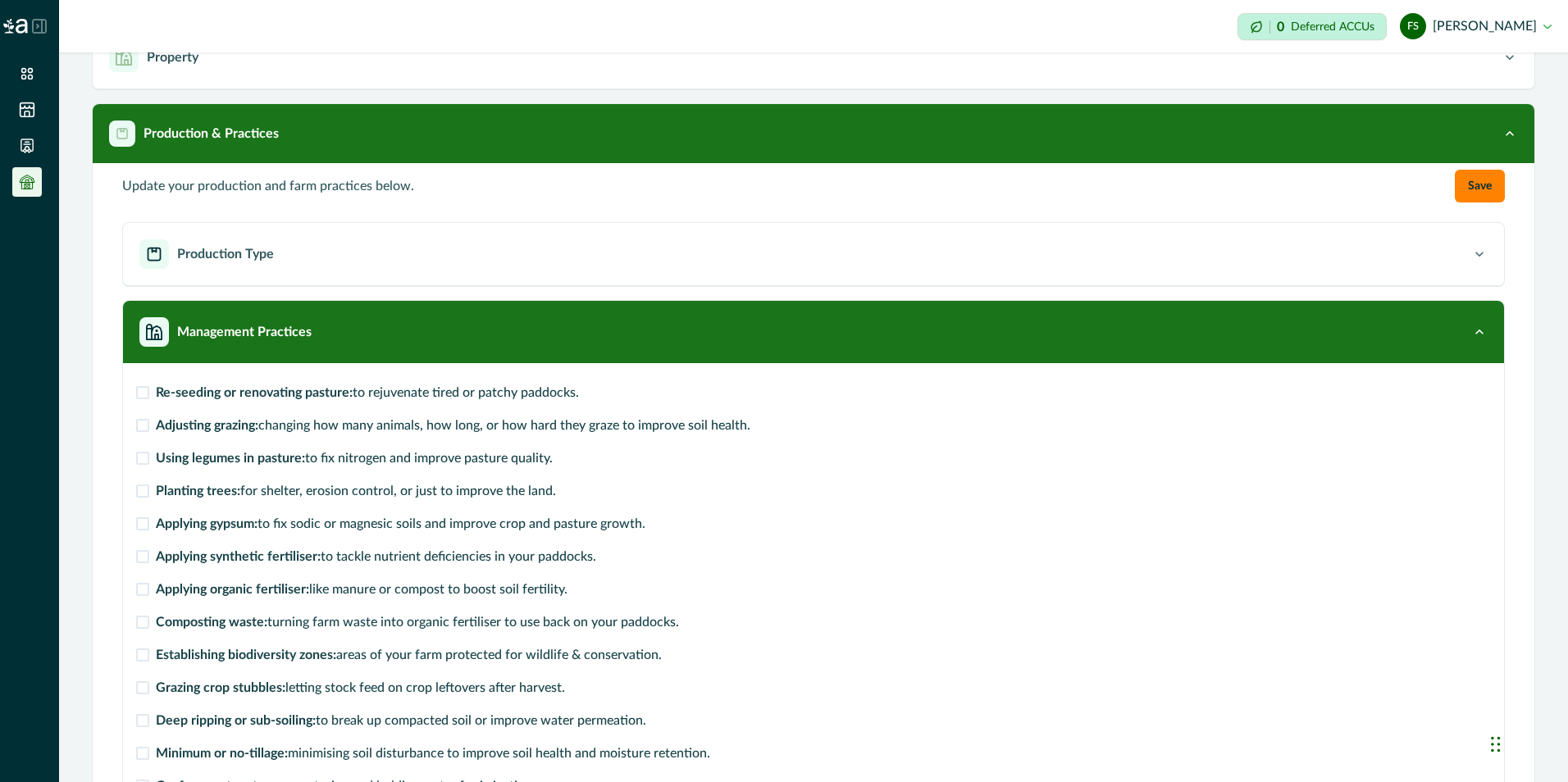
scroll to position [197, 0]
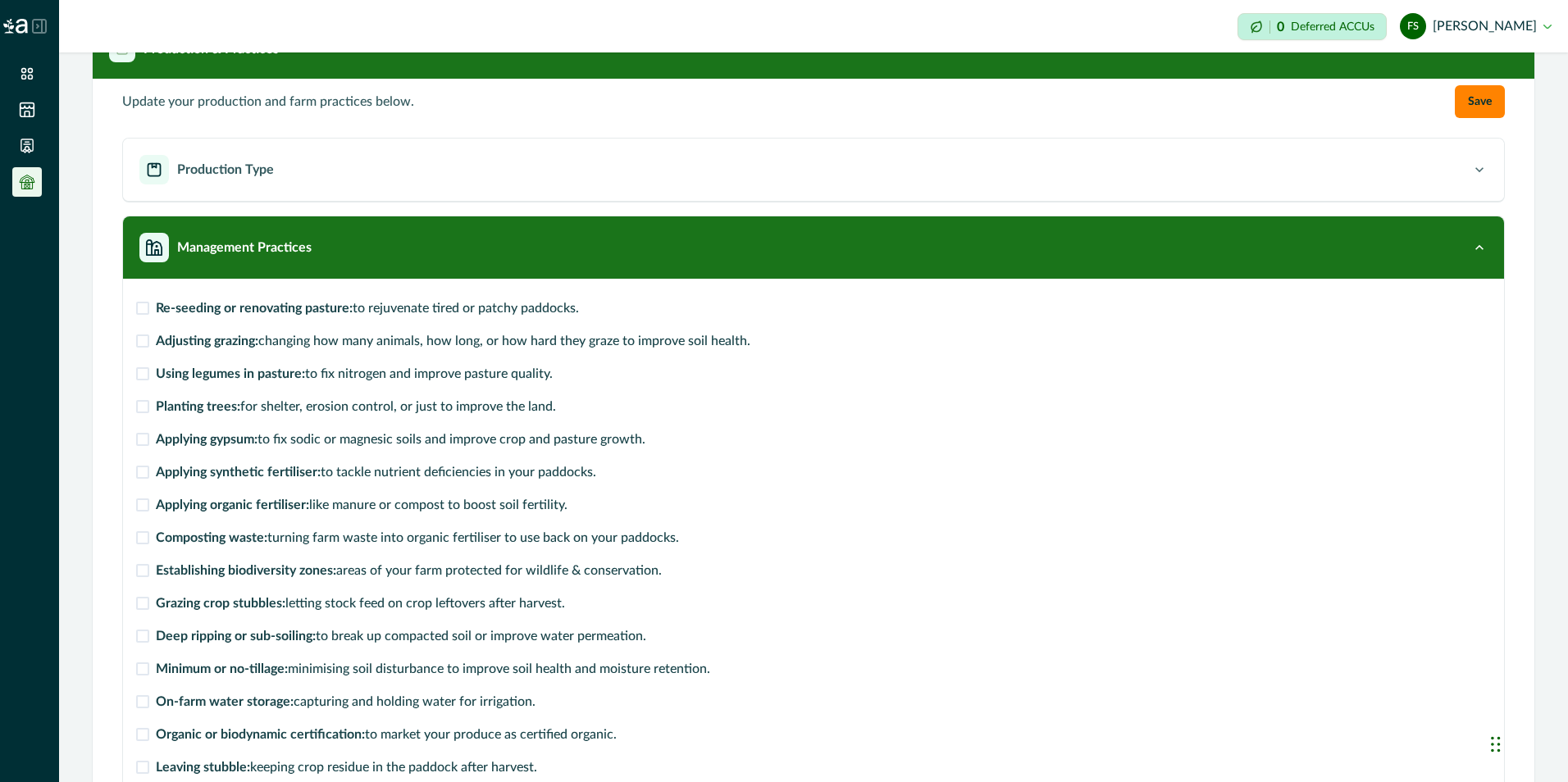
click at [147, 373] on span at bounding box center [142, 374] width 13 height 13
click at [147, 443] on span at bounding box center [142, 439] width 13 height 13
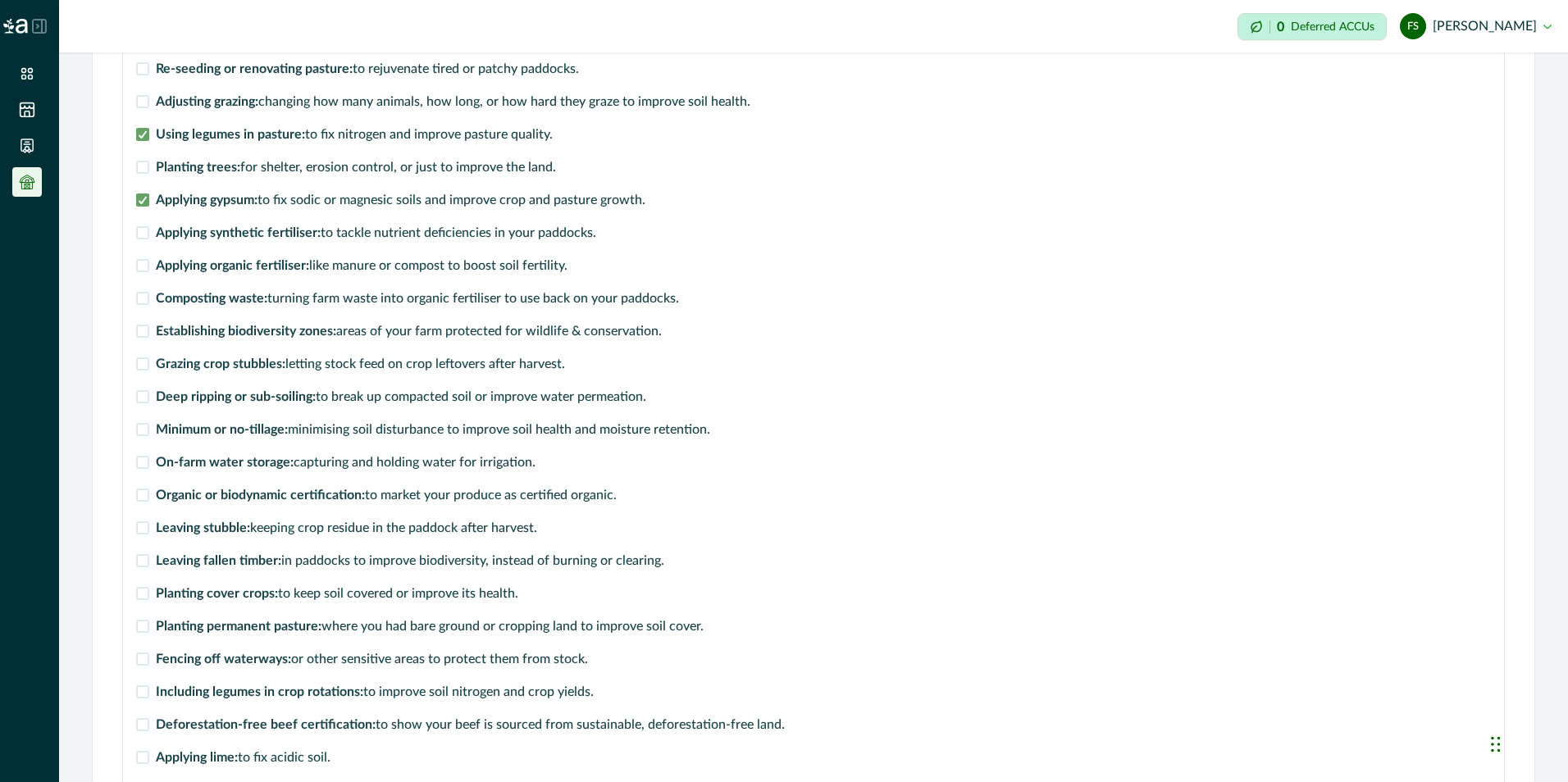
scroll to position [494, 0]
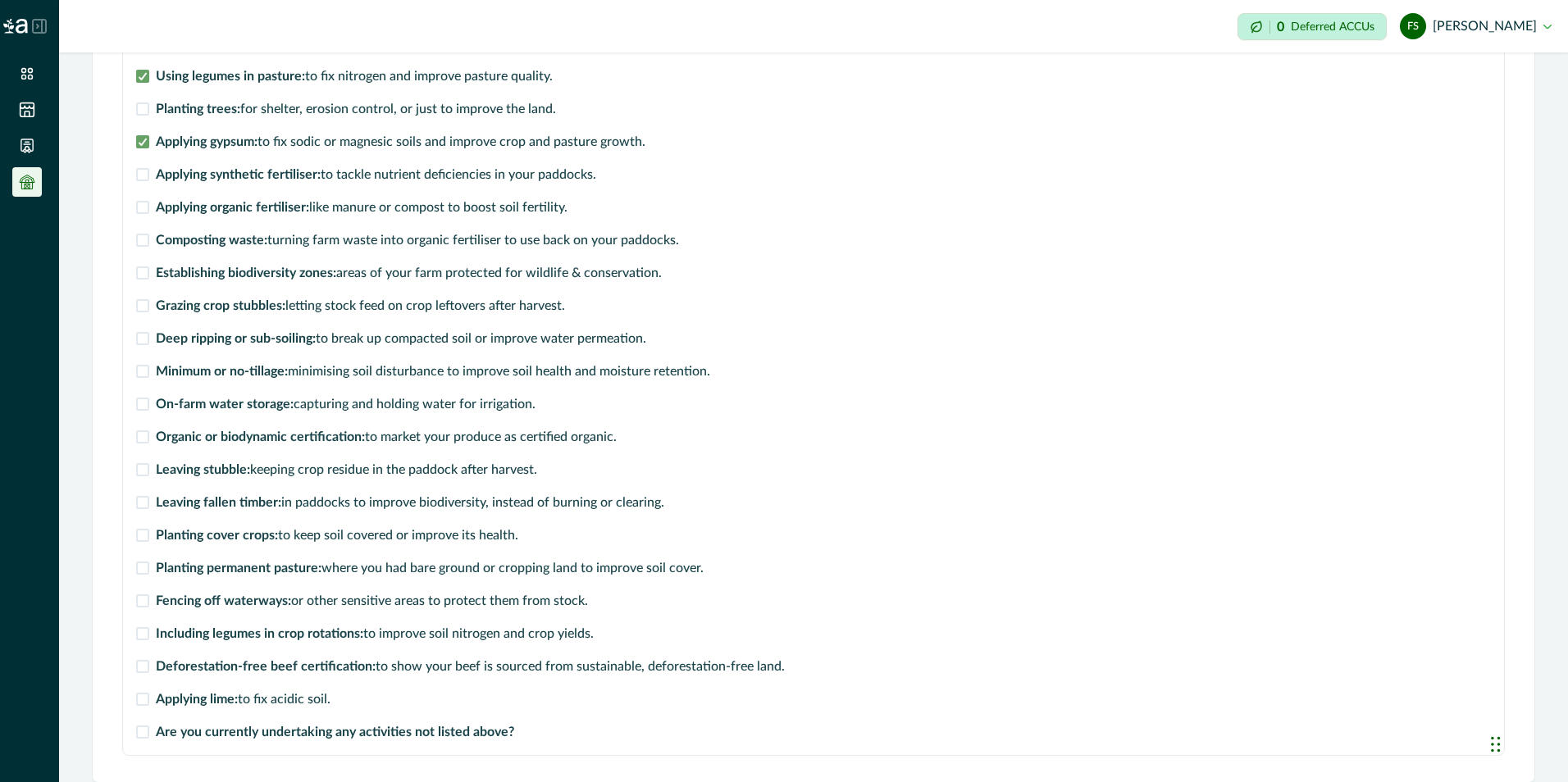
click at [143, 536] on span at bounding box center [142, 535] width 13 height 13
click at [143, 633] on span at bounding box center [142, 633] width 13 height 13
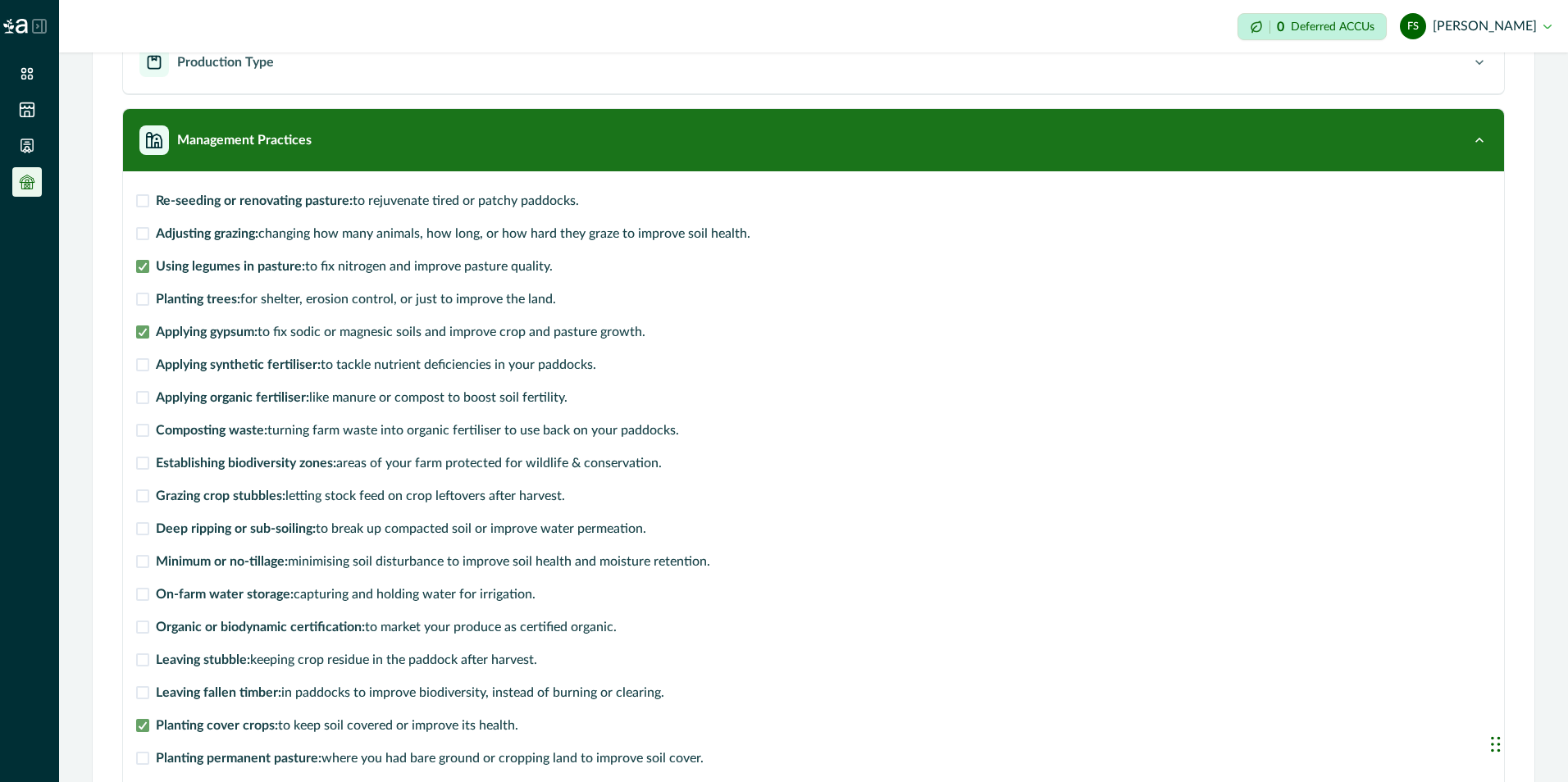
scroll to position [174, 0]
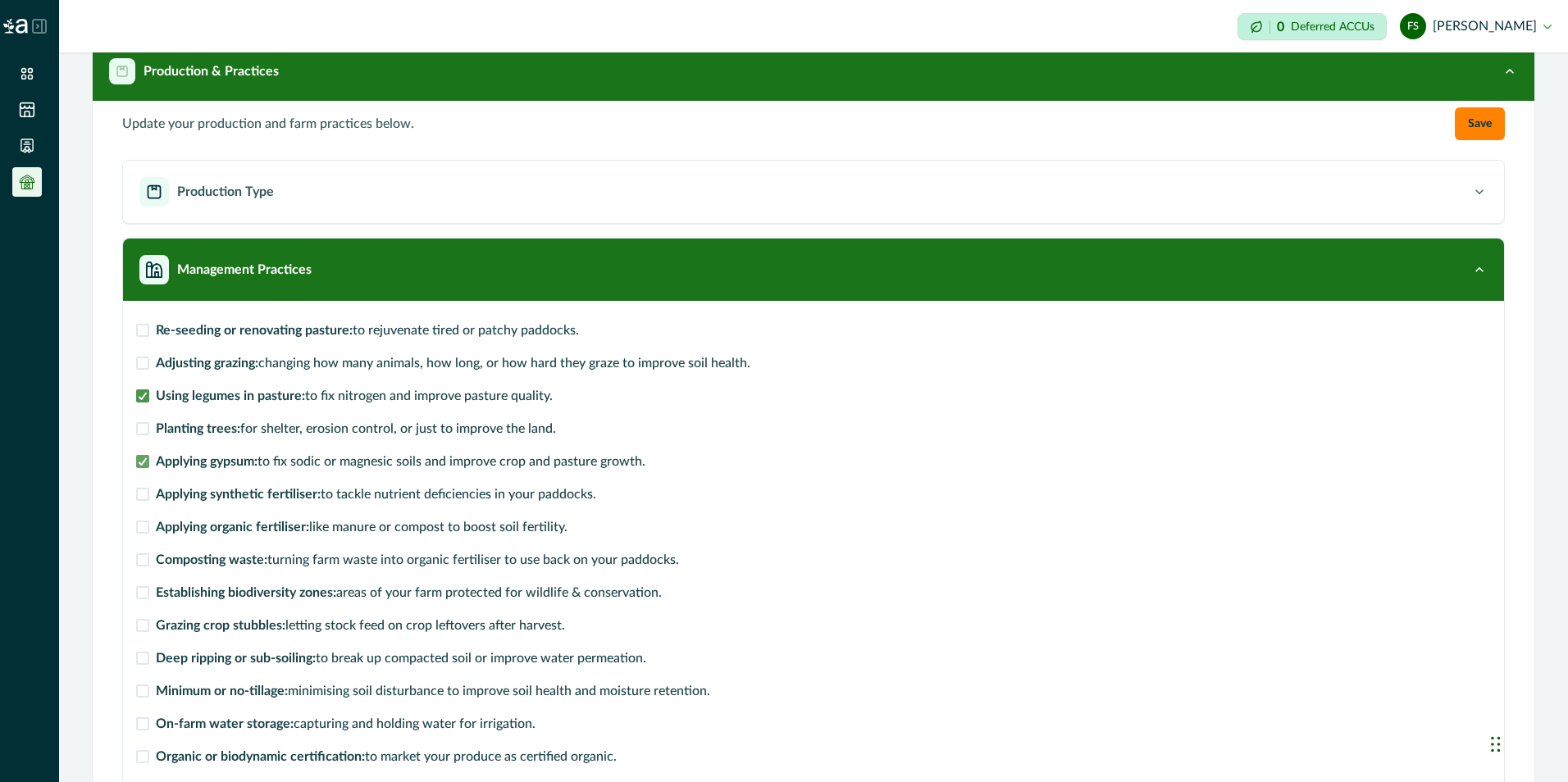
click at [144, 396] on polyline at bounding box center [143, 396] width 7 height 6
click at [143, 692] on span at bounding box center [142, 691] width 13 height 13
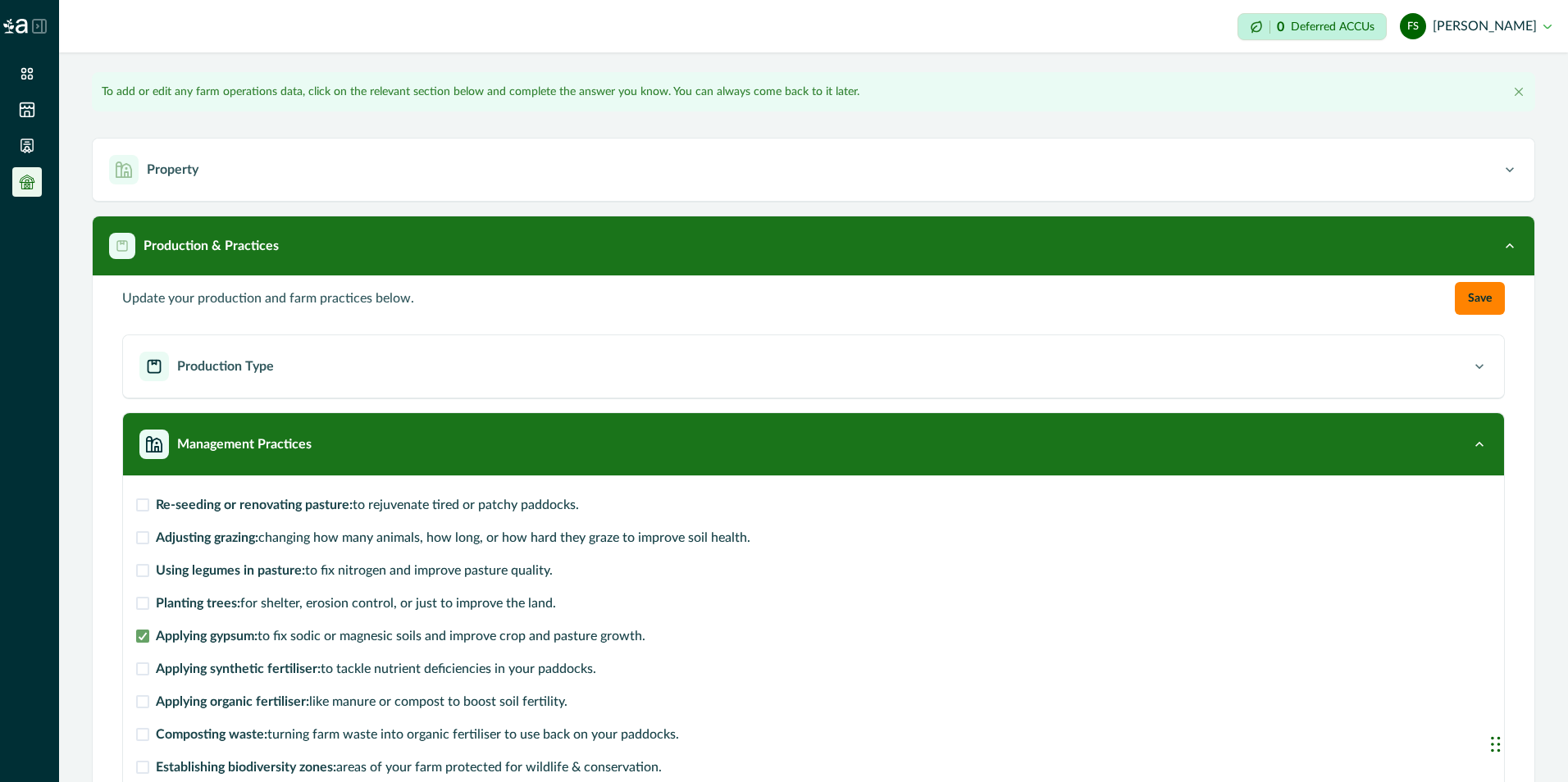
scroll to position [21, 0]
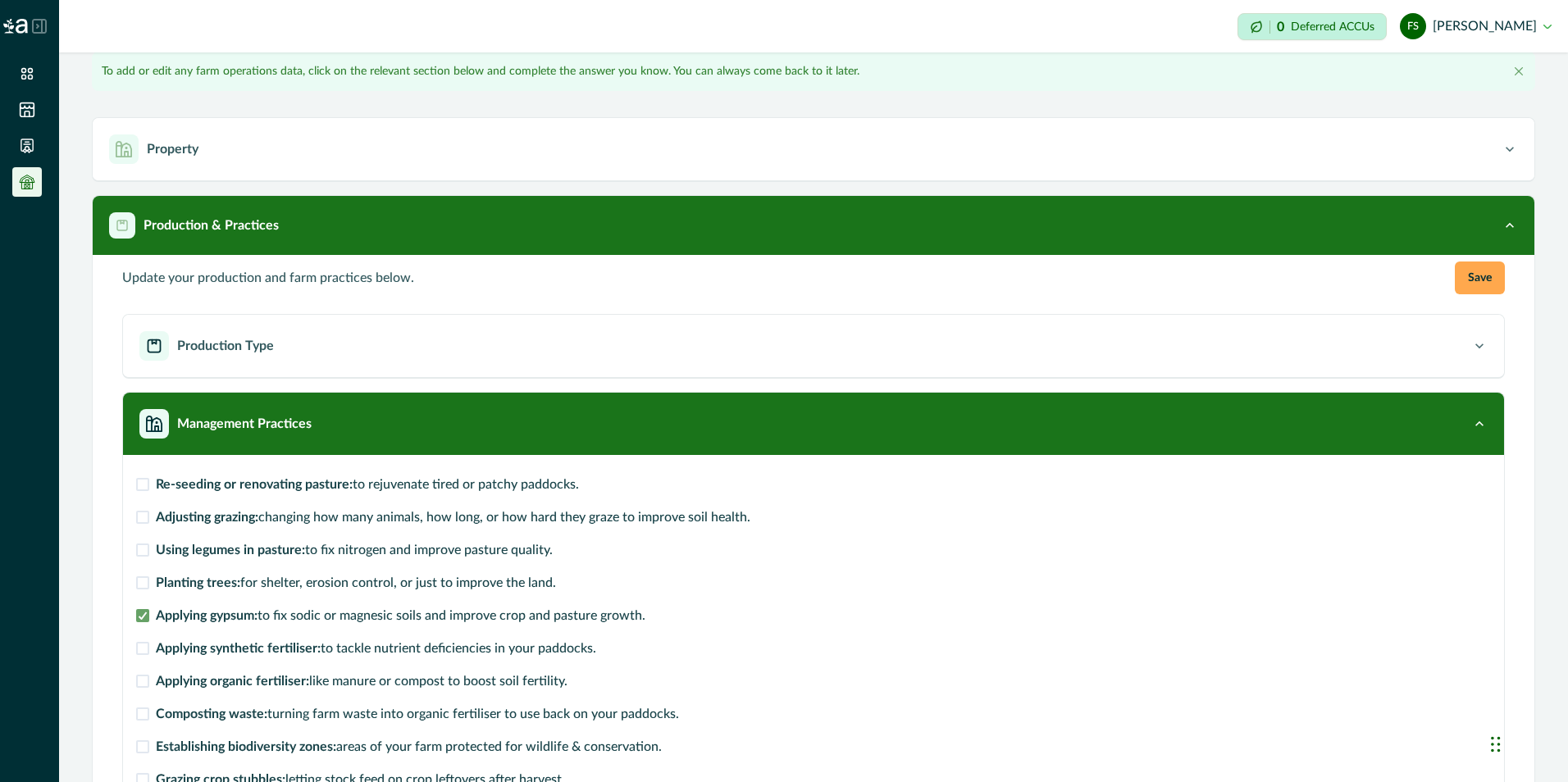
click at [1460, 274] on button "Save" at bounding box center [1479, 278] width 50 height 33
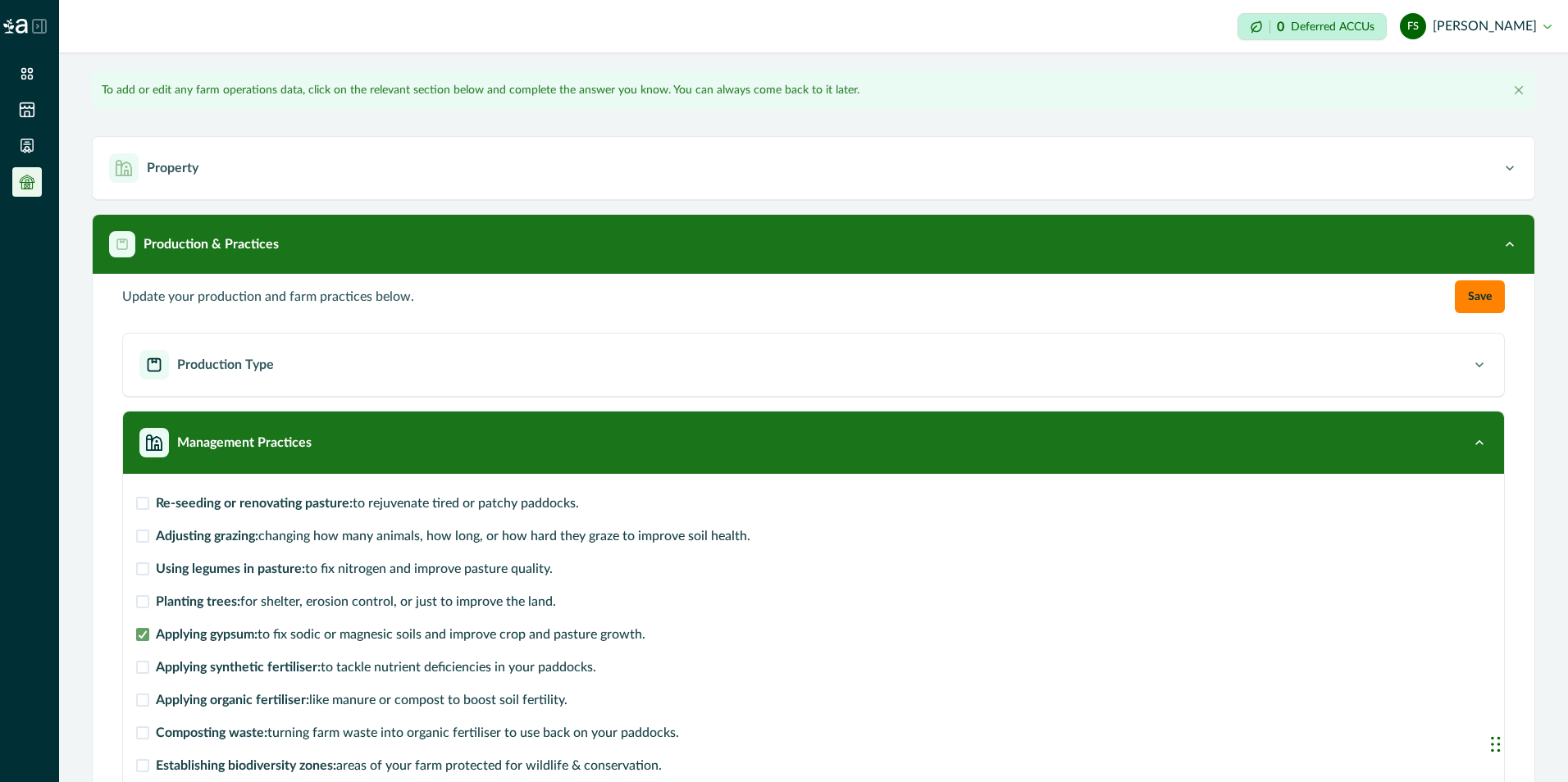
scroll to position [0, 0]
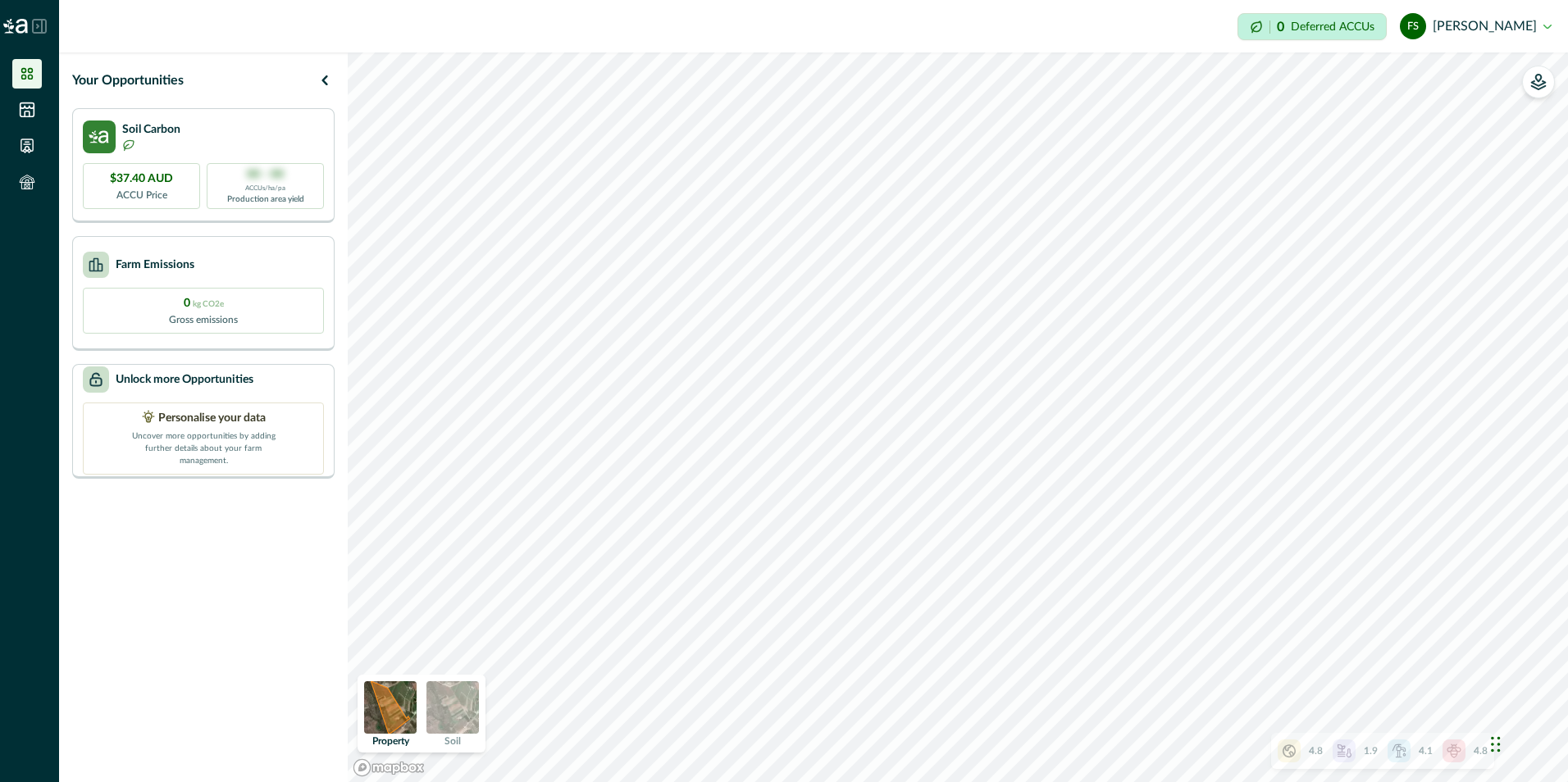
click at [461, 722] on img at bounding box center [453, 708] width 53 height 53
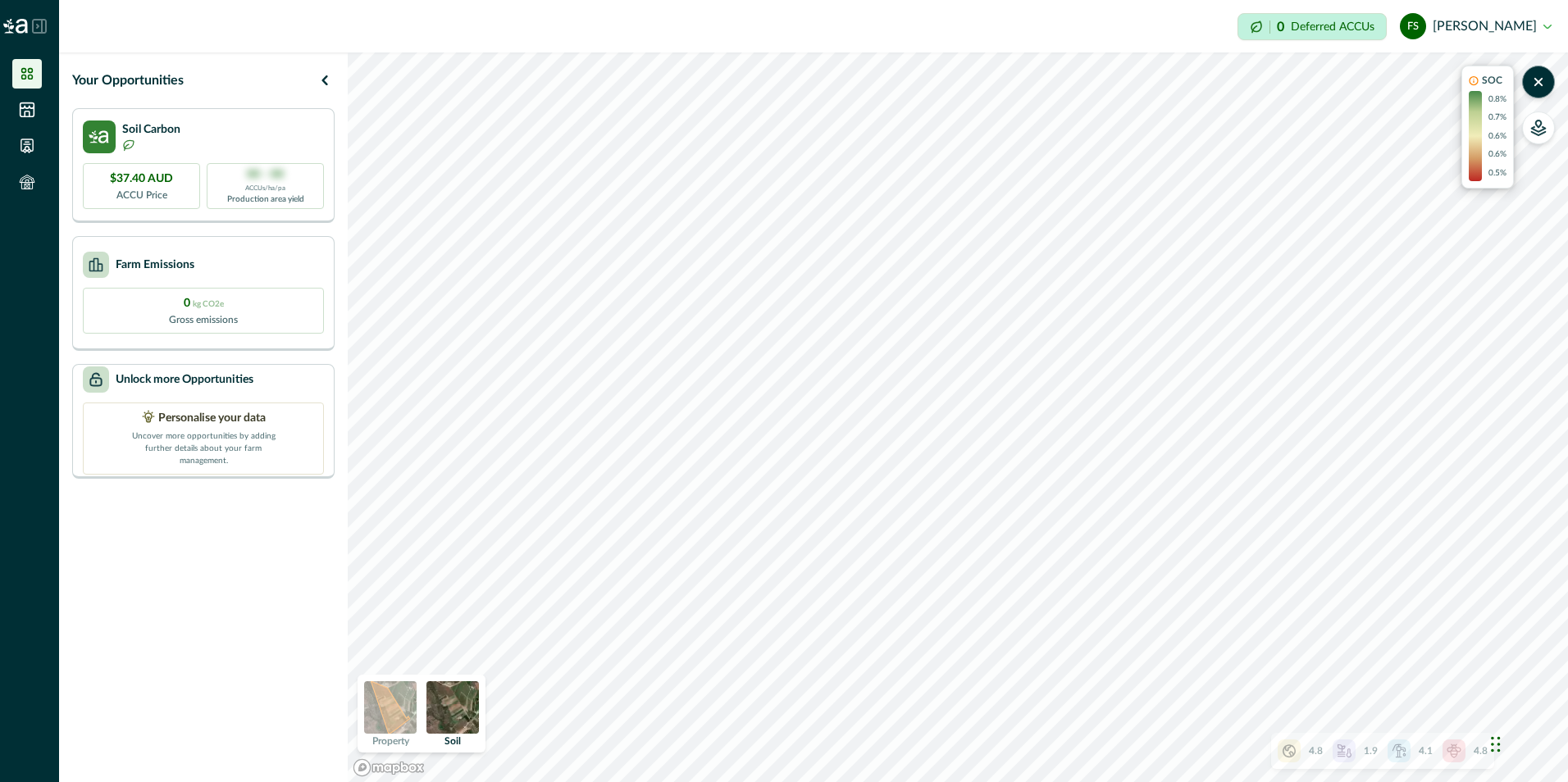
click at [1342, 753] on icon at bounding box center [1344, 751] width 16 height 16
click at [1481, 614] on div "Climate and Risk Performance 4.8 Climate 1.9 Soil 4.1 Water 4.8 Biodiversity" at bounding box center [1369, 679] width 250 height 177
click at [391, 713] on img at bounding box center [390, 708] width 53 height 53
